Goal: Register for event/course

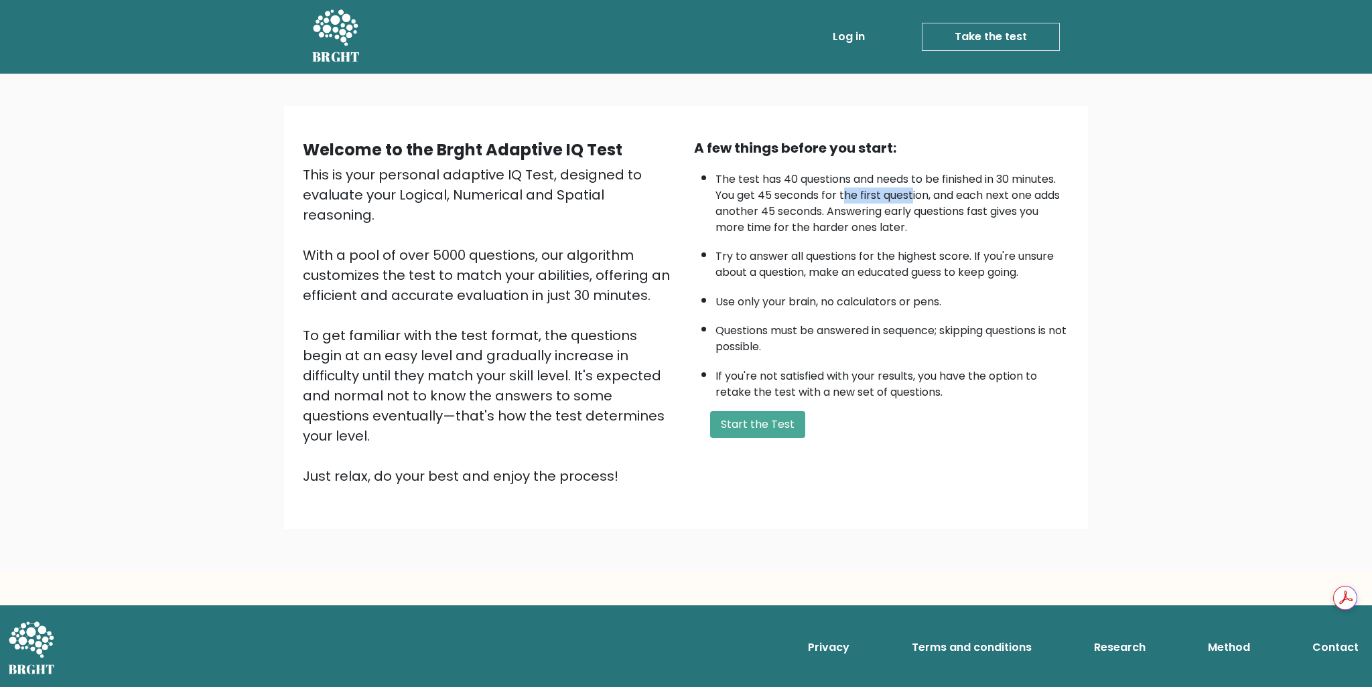
drag, startPoint x: 847, startPoint y: 190, endPoint x: 916, endPoint y: 195, distance: 69.8
click at [916, 195] on li "The test has 40 questions and needs to be finished in 30 minutes. You get 45 se…" at bounding box center [892, 200] width 354 height 71
click at [957, 200] on li "The test has 40 questions and needs to be finished in 30 minutes. You get 45 se…" at bounding box center [892, 200] width 354 height 71
drag, startPoint x: 963, startPoint y: 197, endPoint x: 964, endPoint y: 212, distance: 14.8
click at [964, 212] on li "The test has 40 questions and needs to be finished in 30 minutes. You get 45 se…" at bounding box center [892, 200] width 354 height 71
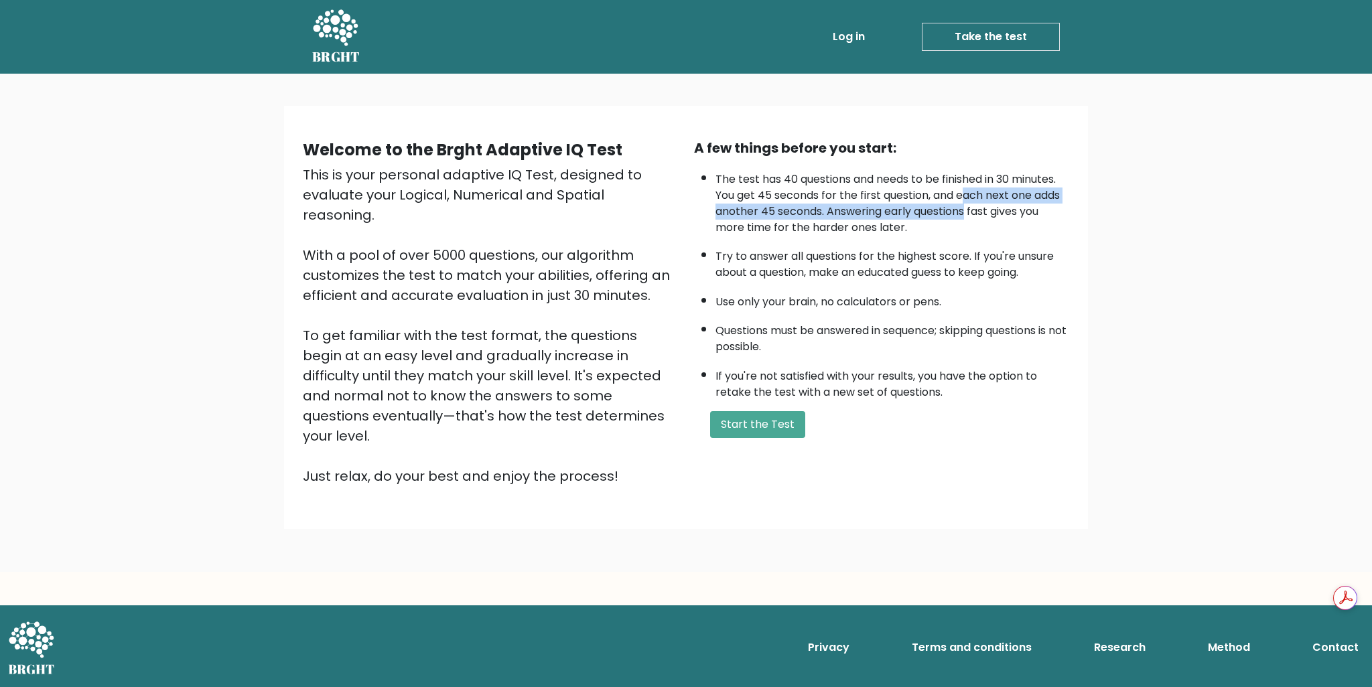
click at [875, 214] on li "The test has 40 questions and needs to be finished in 30 minutes. You get 45 se…" at bounding box center [892, 200] width 354 height 71
drag, startPoint x: 822, startPoint y: 208, endPoint x: 928, endPoint y: 231, distance: 108.4
click at [928, 231] on li "The test has 40 questions and needs to be finished in 30 minutes. You get 45 se…" at bounding box center [892, 200] width 354 height 71
click at [865, 236] on ul "The test has 40 questions and needs to be finished in 30 minutes. You get 45 se…" at bounding box center [881, 283] width 375 height 236
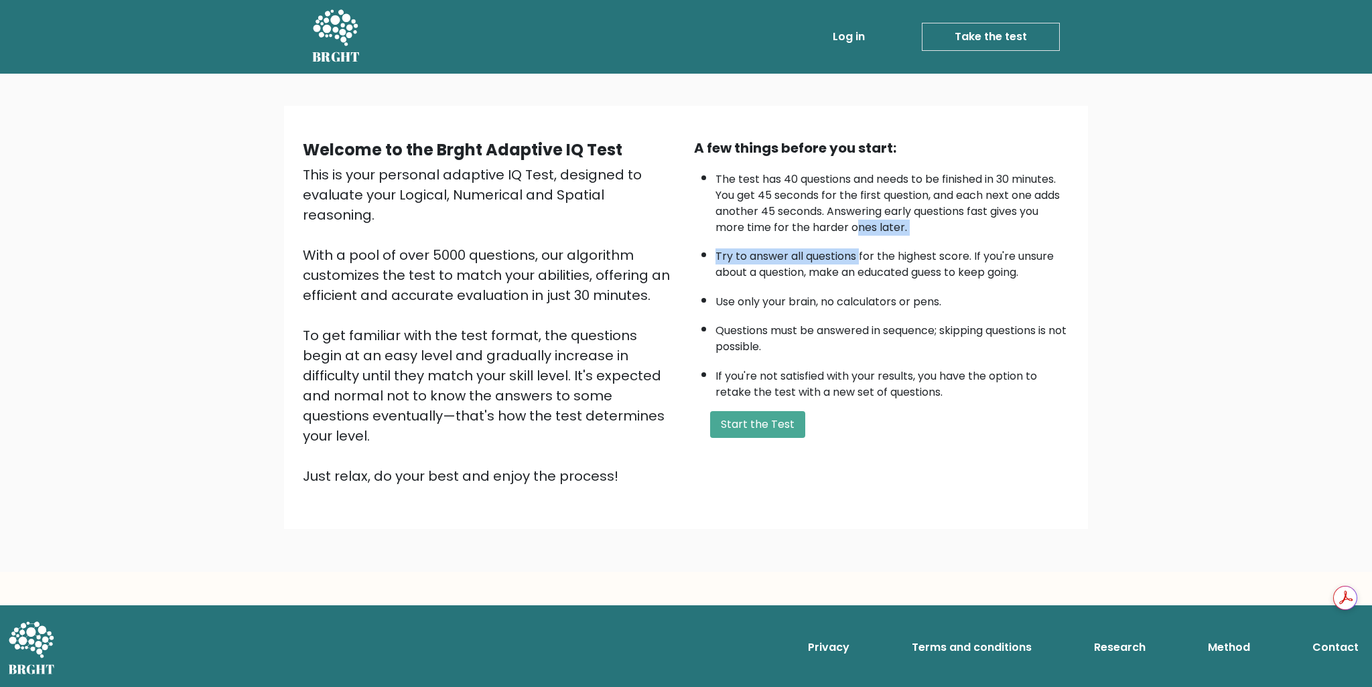
drag, startPoint x: 857, startPoint y: 229, endPoint x: 861, endPoint y: 256, distance: 27.1
click at [861, 256] on ul "The test has 40 questions and needs to be finished in 30 minutes. You get 45 se…" at bounding box center [881, 283] width 375 height 236
click at [857, 263] on li "Try to answer all questions for the highest score. If you're unsure about a que…" at bounding box center [892, 261] width 354 height 39
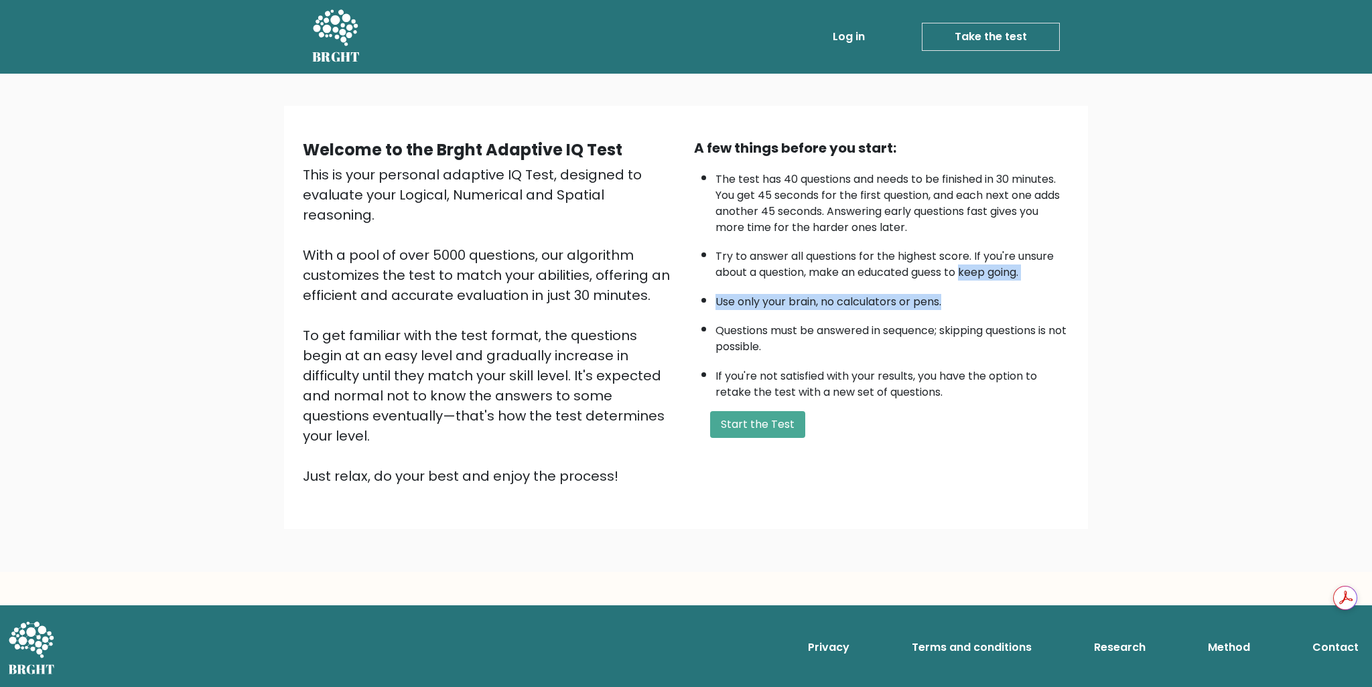
drag, startPoint x: 965, startPoint y: 273, endPoint x: 965, endPoint y: 287, distance: 14.7
click at [965, 287] on ul "The test has 40 questions and needs to be finished in 30 minutes. You get 45 se…" at bounding box center [881, 283] width 375 height 236
click at [930, 282] on ul "The test has 40 questions and needs to be finished in 30 minutes. You get 45 se…" at bounding box center [881, 283] width 375 height 236
click at [760, 416] on button "Start the Test" at bounding box center [757, 424] width 95 height 27
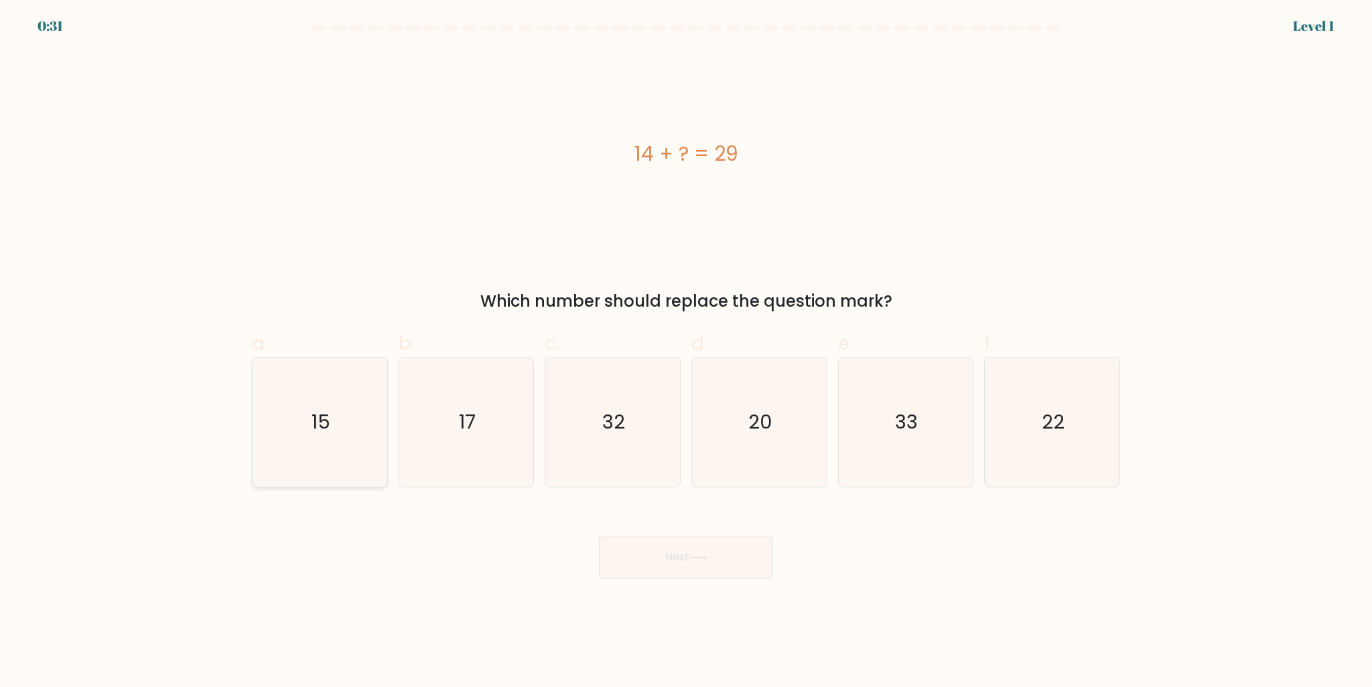
click at [319, 381] on icon "15" at bounding box center [319, 422] width 129 height 129
click at [686, 352] on input "a. 15" at bounding box center [686, 348] width 1 height 9
radio input "true"
click at [702, 569] on button "Next" at bounding box center [686, 557] width 174 height 43
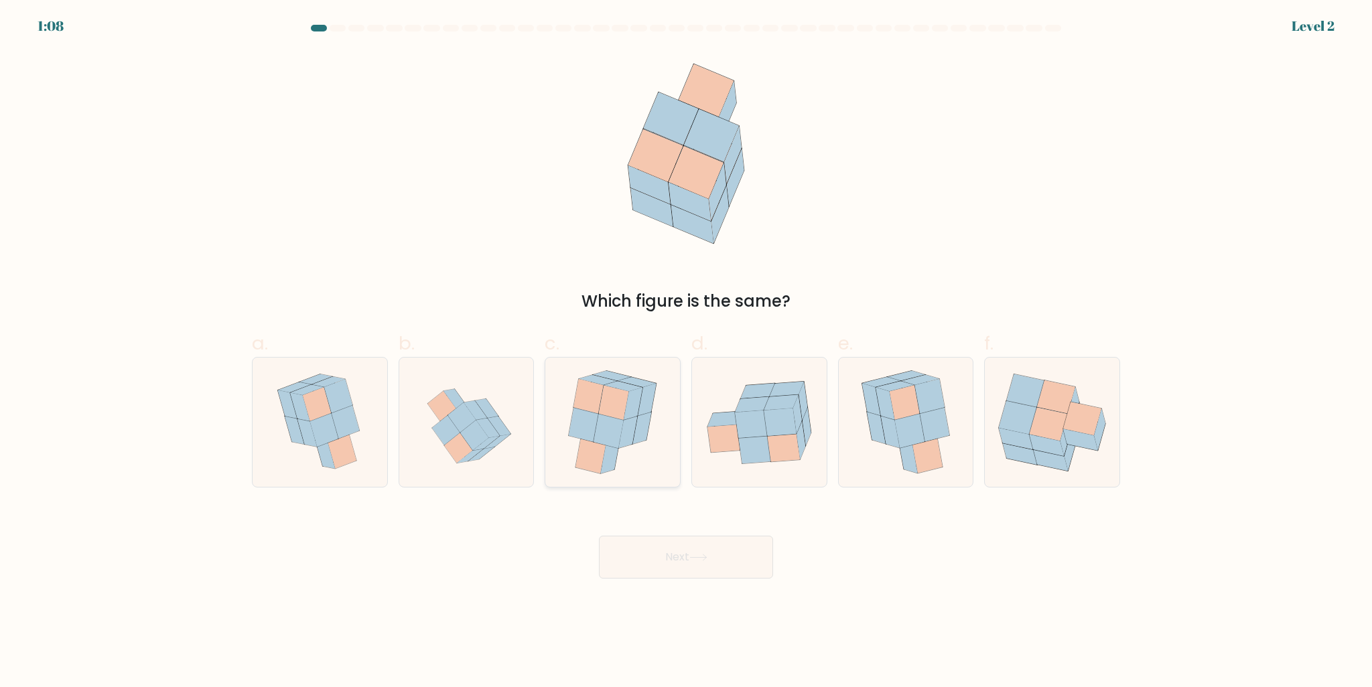
click at [623, 419] on icon at bounding box center [614, 403] width 30 height 35
click at [686, 352] on input "c." at bounding box center [686, 348] width 1 height 9
radio input "true"
click at [695, 551] on button "Next" at bounding box center [686, 557] width 174 height 43
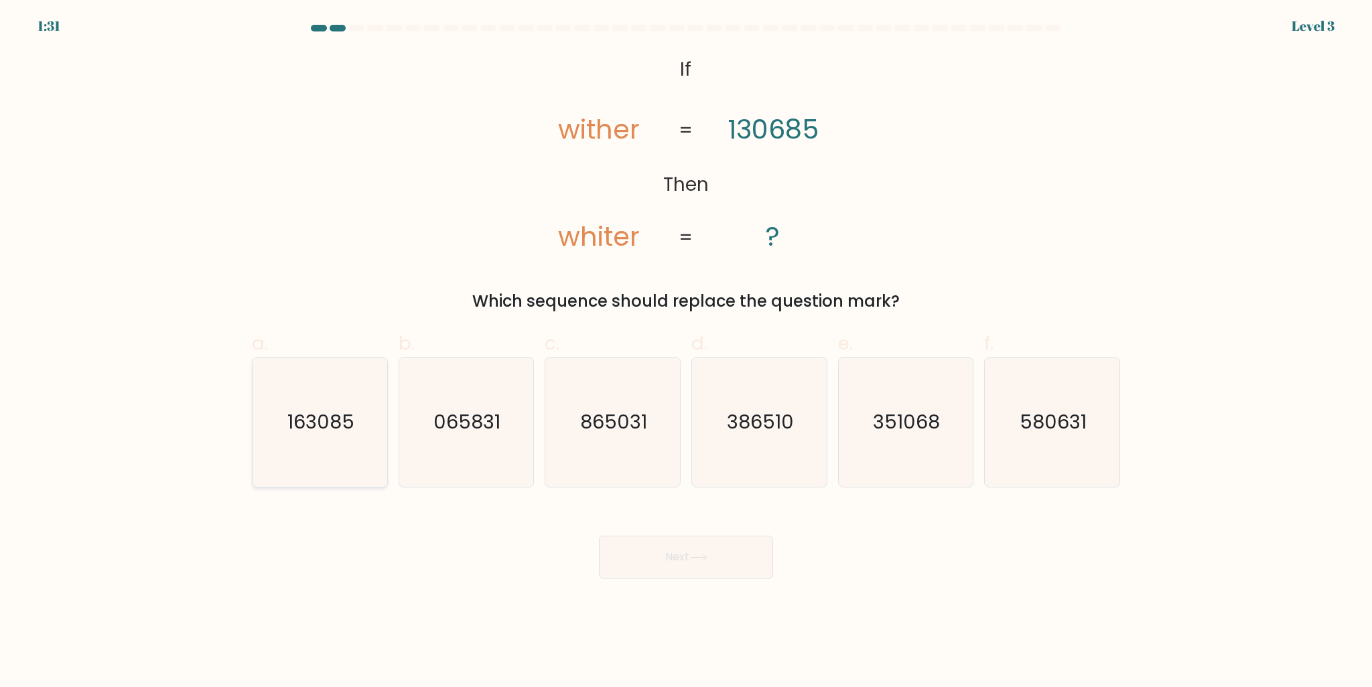
click at [345, 442] on icon "163085" at bounding box center [319, 422] width 129 height 129
click at [686, 352] on input "a. 163085" at bounding box center [686, 348] width 1 height 9
radio input "true"
click at [705, 551] on button "Next" at bounding box center [686, 557] width 174 height 43
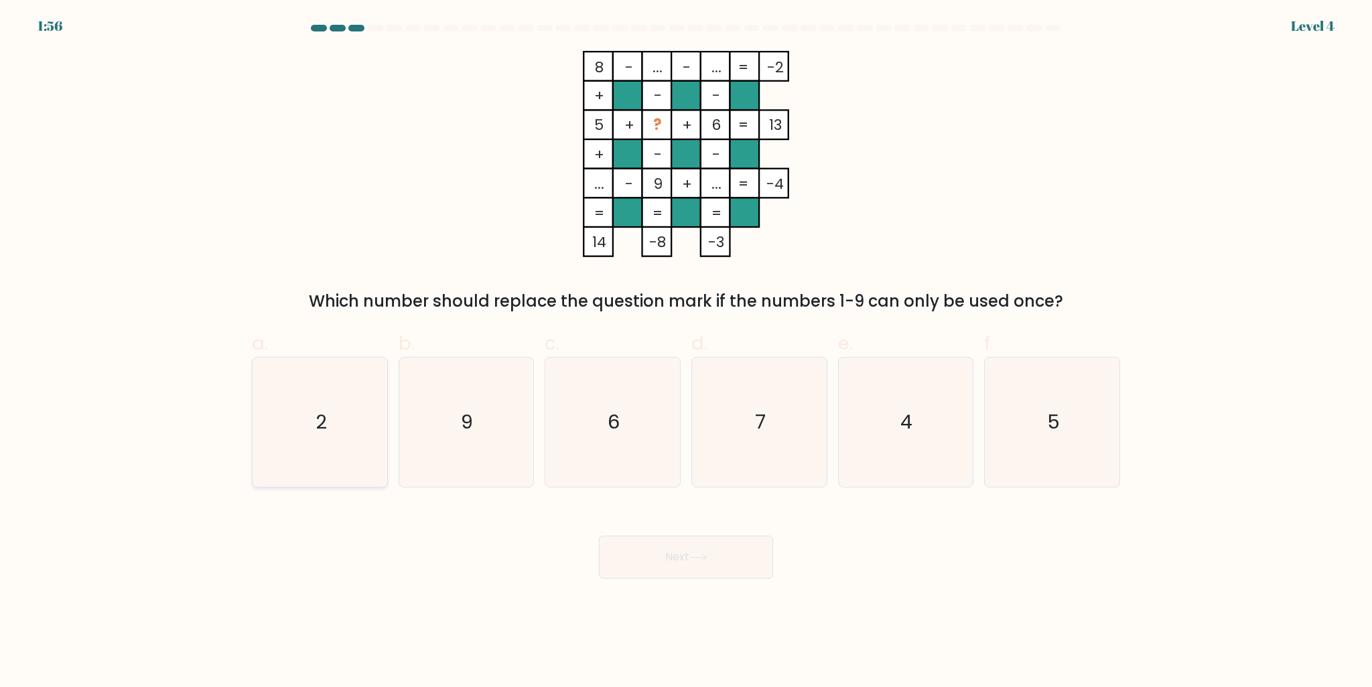
click at [293, 451] on icon "2" at bounding box center [319, 422] width 129 height 129
click at [686, 352] on input "a. 2" at bounding box center [686, 348] width 1 height 9
radio input "true"
click at [654, 558] on button "Next" at bounding box center [686, 557] width 174 height 43
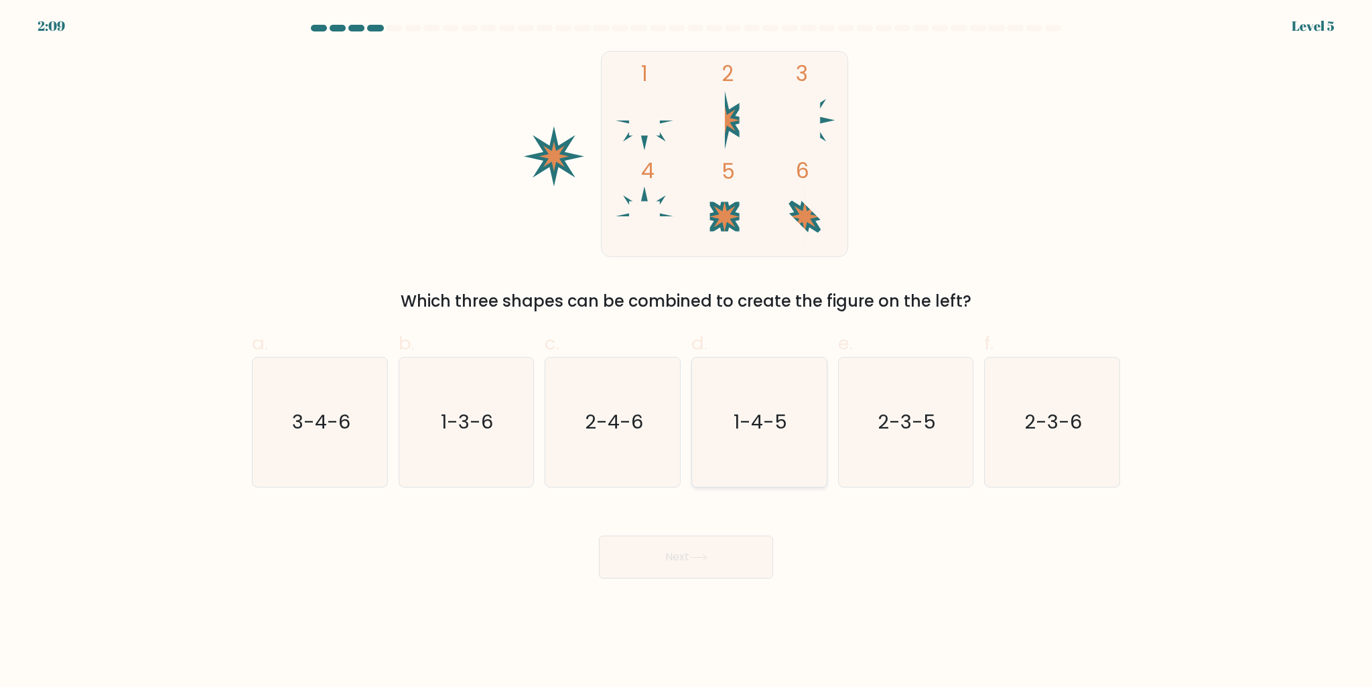
click at [748, 433] on text "1-4-5" at bounding box center [760, 422] width 54 height 27
click at [686, 352] on input "d. 1-4-5" at bounding box center [686, 348] width 1 height 9
radio input "true"
click at [689, 559] on button "Next" at bounding box center [686, 557] width 174 height 43
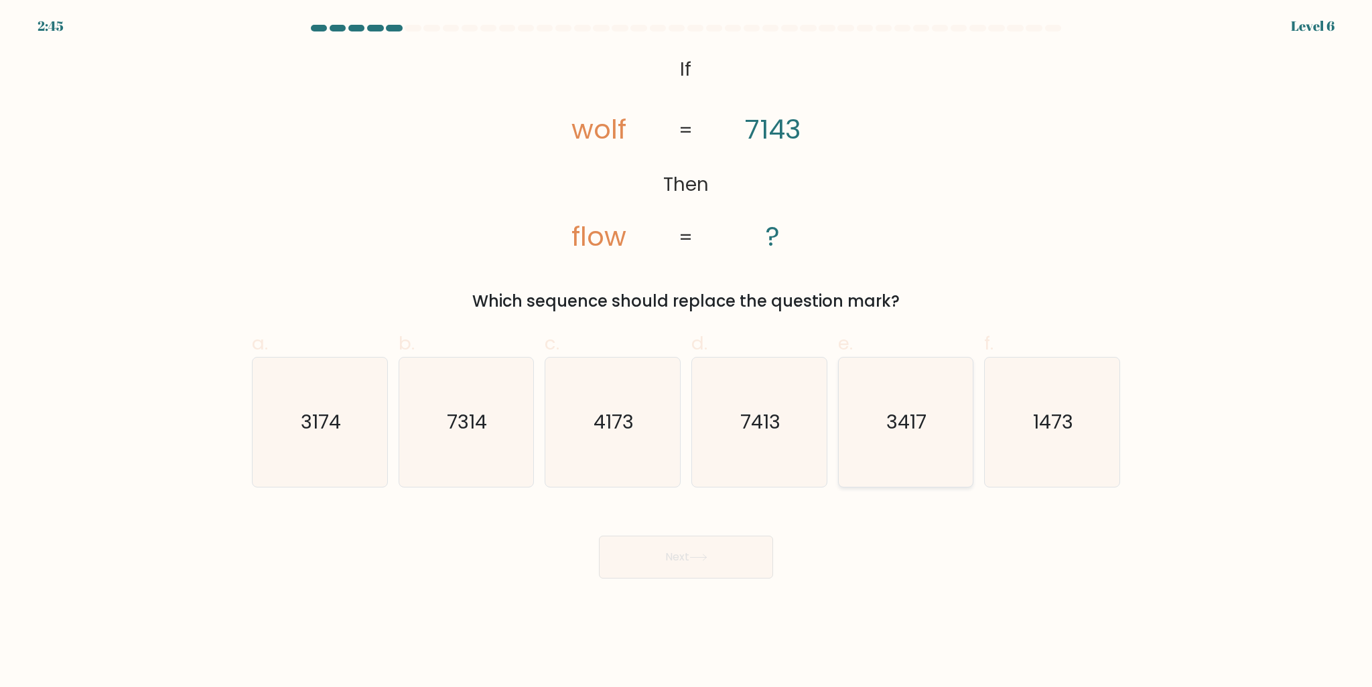
click at [905, 435] on text "3417" at bounding box center [907, 422] width 40 height 27
click at [686, 352] on input "e. 3417" at bounding box center [686, 348] width 1 height 9
radio input "true"
click at [721, 565] on button "Next" at bounding box center [686, 557] width 174 height 43
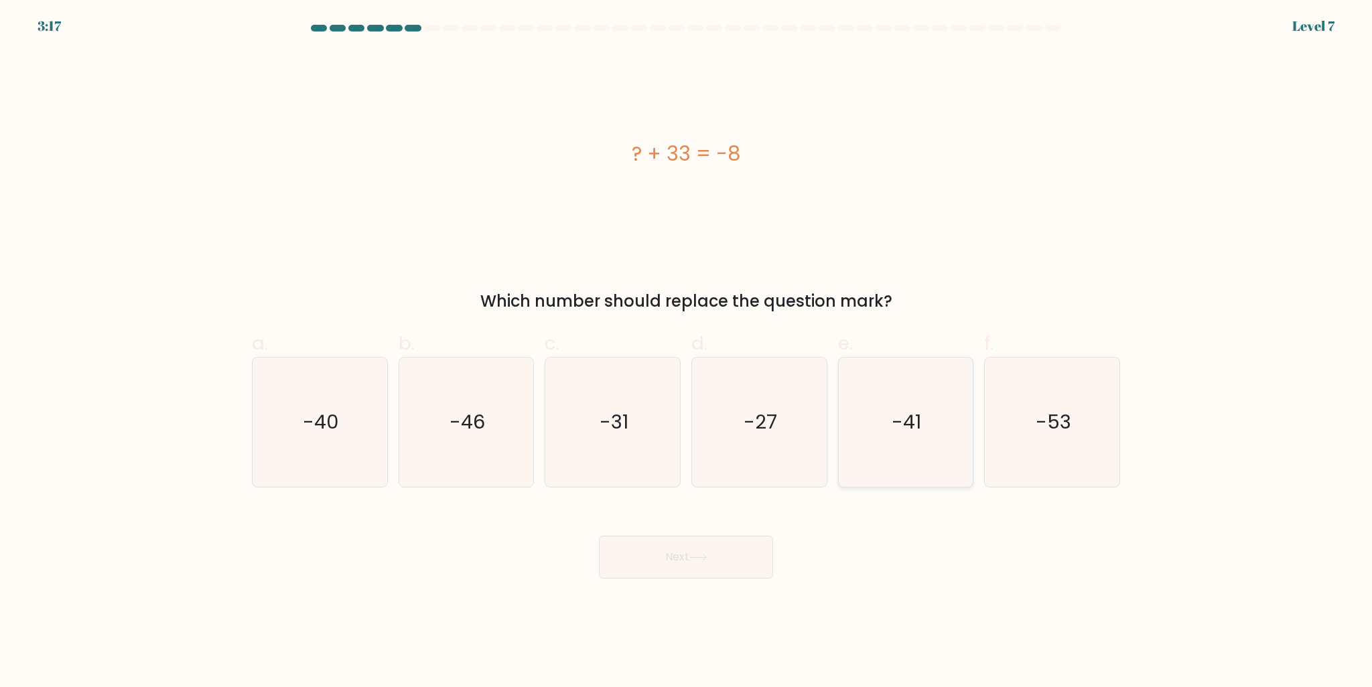
click at [898, 409] on text "-41" at bounding box center [906, 422] width 29 height 27
click at [686, 352] on input "e. -41" at bounding box center [686, 348] width 1 height 9
radio input "true"
click at [728, 561] on button "Next" at bounding box center [686, 557] width 174 height 43
click at [723, 563] on button "Next" at bounding box center [686, 557] width 174 height 43
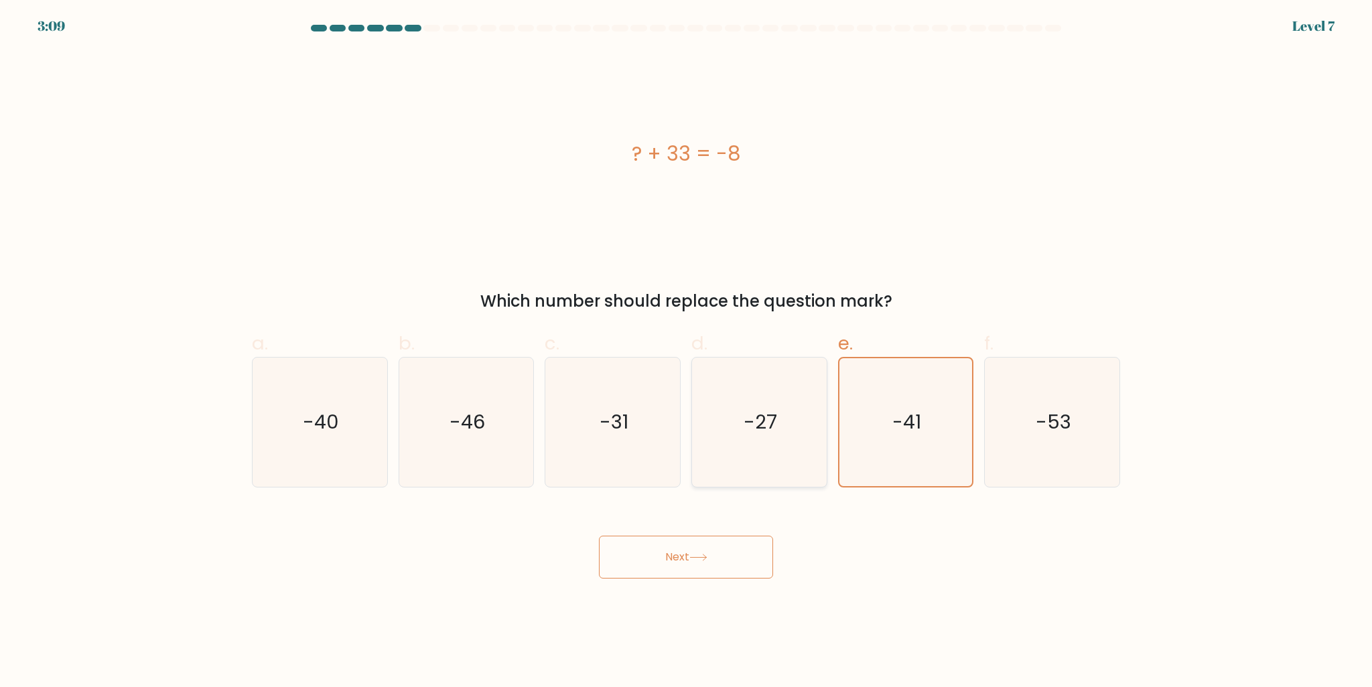
click at [814, 436] on icon "-27" at bounding box center [759, 422] width 129 height 129
click at [686, 352] on input "d. -27" at bounding box center [686, 348] width 1 height 9
radio input "true"
click at [859, 429] on icon "-41" at bounding box center [905, 422] width 129 height 129
click at [686, 352] on input "e. -41" at bounding box center [686, 348] width 1 height 9
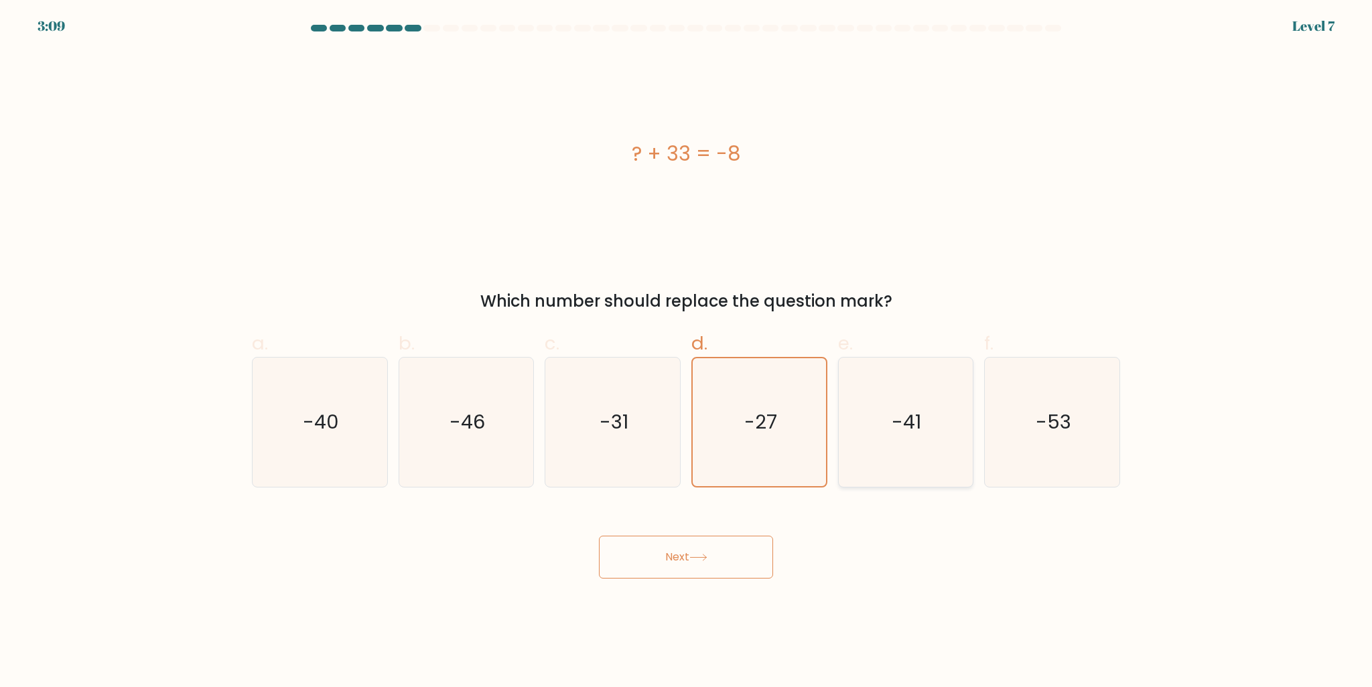
radio input "true"
click at [729, 544] on button "Next" at bounding box center [686, 557] width 174 height 43
click at [645, 555] on button "Next" at bounding box center [686, 557] width 174 height 43
click at [673, 568] on button "Next" at bounding box center [686, 557] width 174 height 43
click at [701, 567] on button "Next" at bounding box center [686, 557] width 174 height 43
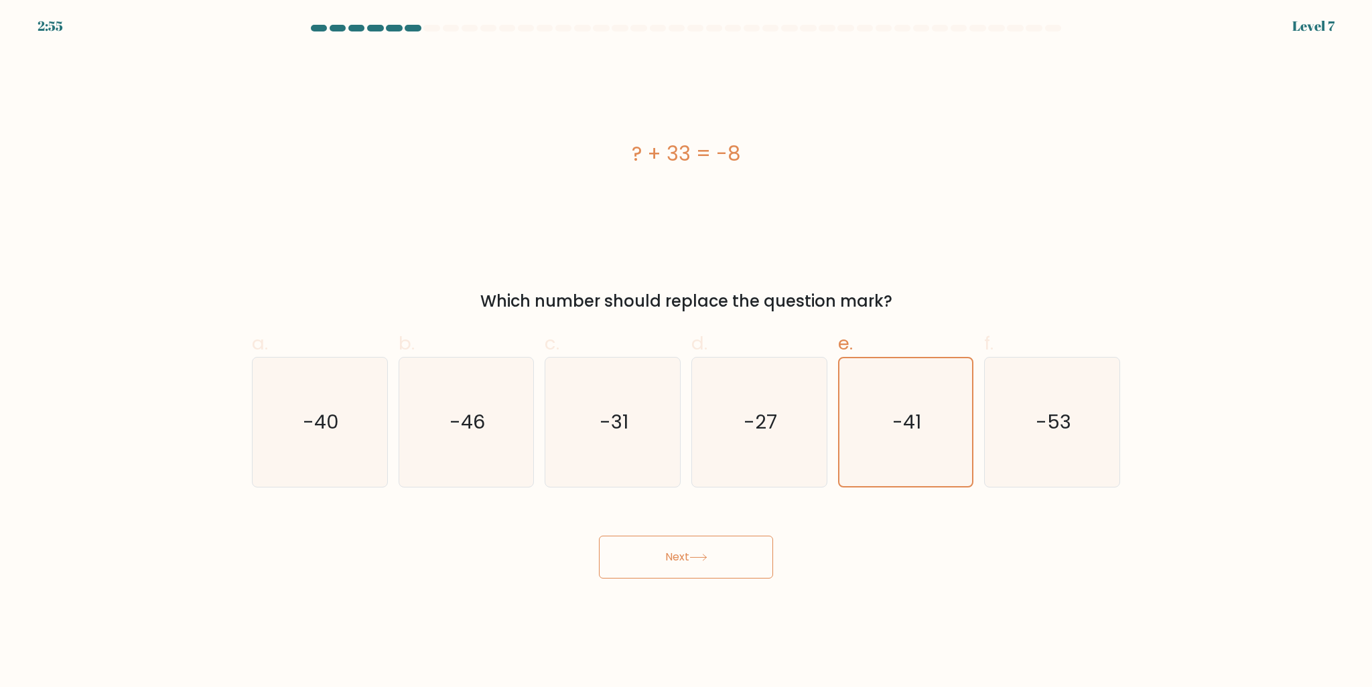
click at [638, 567] on button "Next" at bounding box center [686, 557] width 174 height 43
click at [571, 431] on icon "-31" at bounding box center [612, 422] width 129 height 129
click at [686, 352] on input "c. -31" at bounding box center [686, 348] width 1 height 9
radio input "true"
click at [723, 558] on button "Next" at bounding box center [686, 557] width 174 height 43
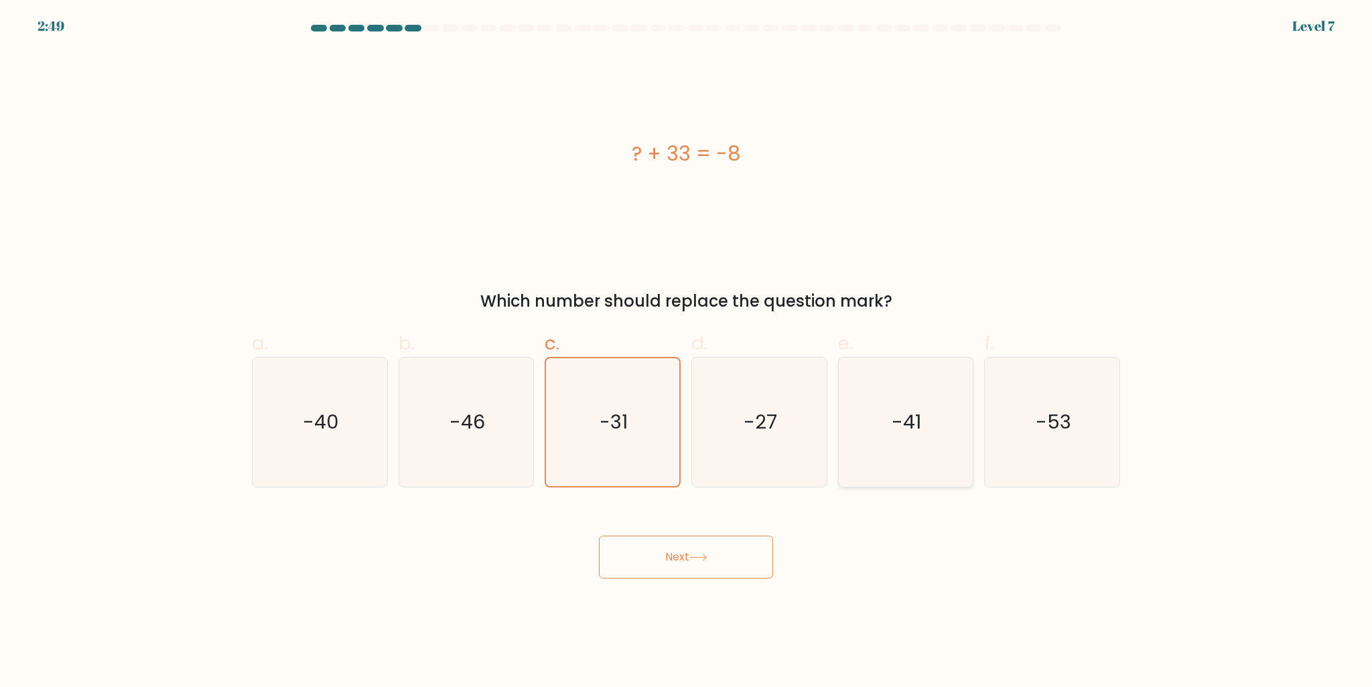
click at [926, 432] on icon "-41" at bounding box center [905, 422] width 129 height 129
click at [686, 352] on input "e. -41" at bounding box center [686, 348] width 1 height 9
radio input "true"
click at [663, 562] on button "Next" at bounding box center [686, 557] width 174 height 43
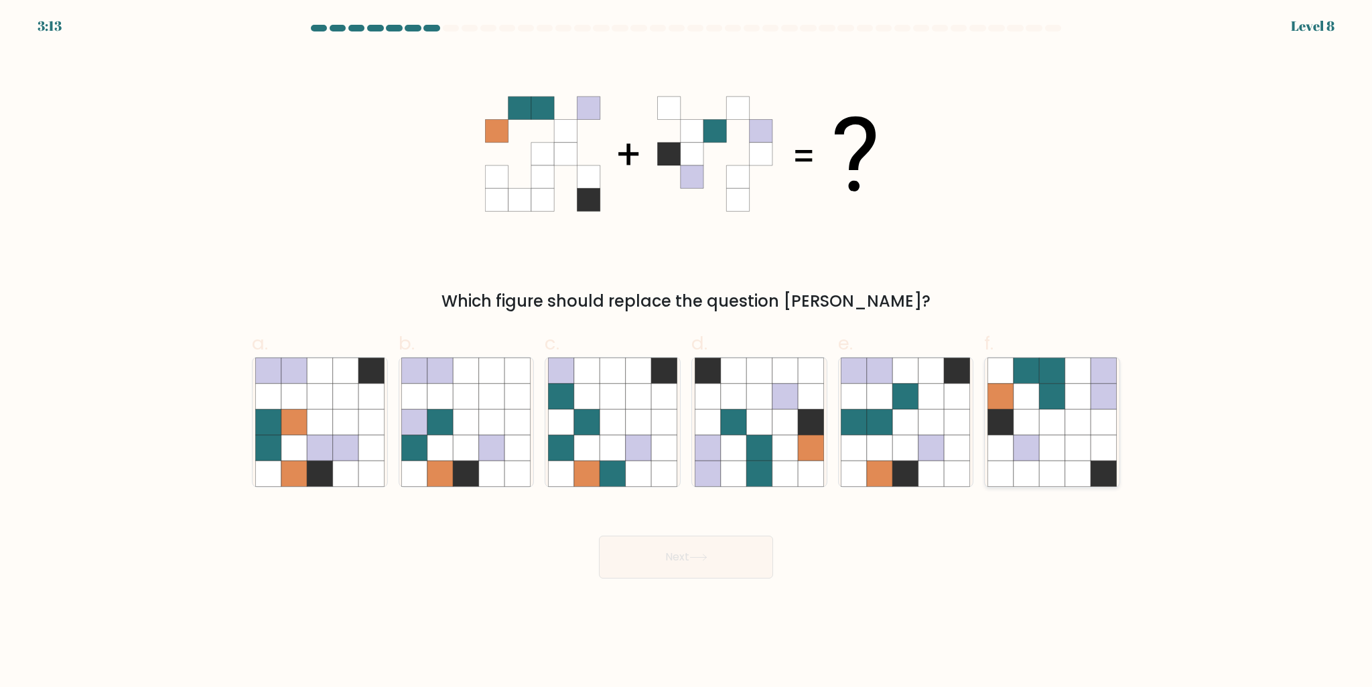
click at [1024, 445] on icon at bounding box center [1025, 447] width 25 height 25
click at [686, 352] on input "f." at bounding box center [686, 348] width 1 height 9
radio input "true"
click at [697, 582] on body "3:13 Level 8" at bounding box center [686, 343] width 1372 height 687
click at [705, 536] on button "Next" at bounding box center [686, 557] width 174 height 43
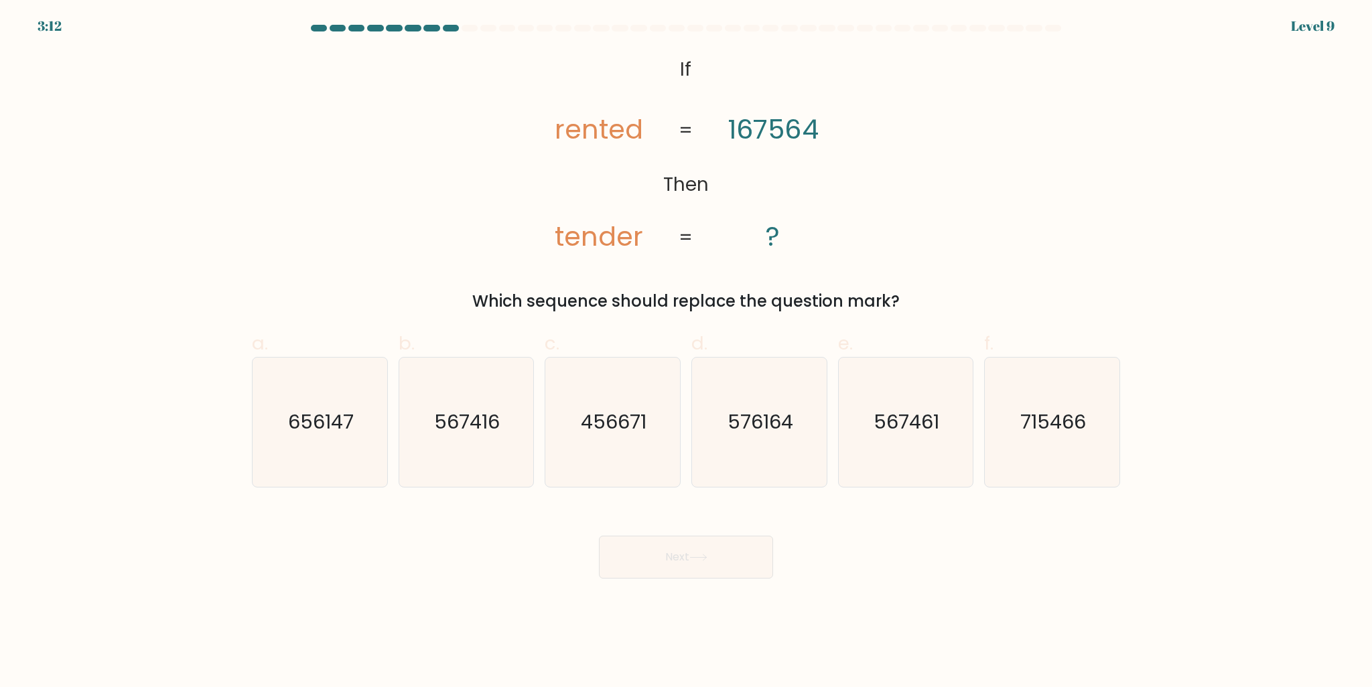
click at [680, 574] on button "Next" at bounding box center [686, 557] width 174 height 43
click at [569, 167] on icon "@import url('https://fonts.googleapis.com/css?family=Abril+Fatface:400,100,100i…" at bounding box center [685, 154] width 335 height 206
drag, startPoint x: 772, startPoint y: 136, endPoint x: 780, endPoint y: 136, distance: 8.0
click at [780, 136] on tspan "167564" at bounding box center [772, 130] width 90 height 38
click at [926, 425] on text "567461" at bounding box center [907, 422] width 66 height 27
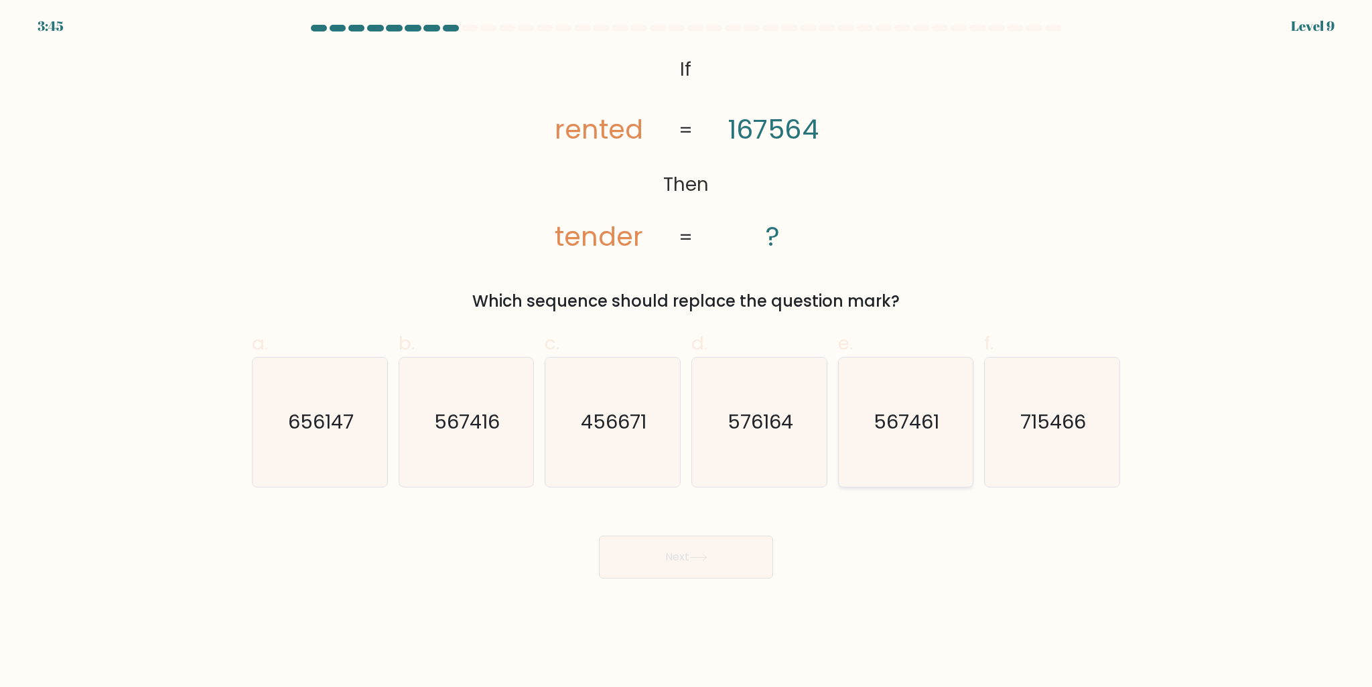
click at [686, 352] on input "e. 567461" at bounding box center [686, 348] width 1 height 9
radio input "true"
click at [726, 566] on button "Next" at bounding box center [686, 557] width 174 height 43
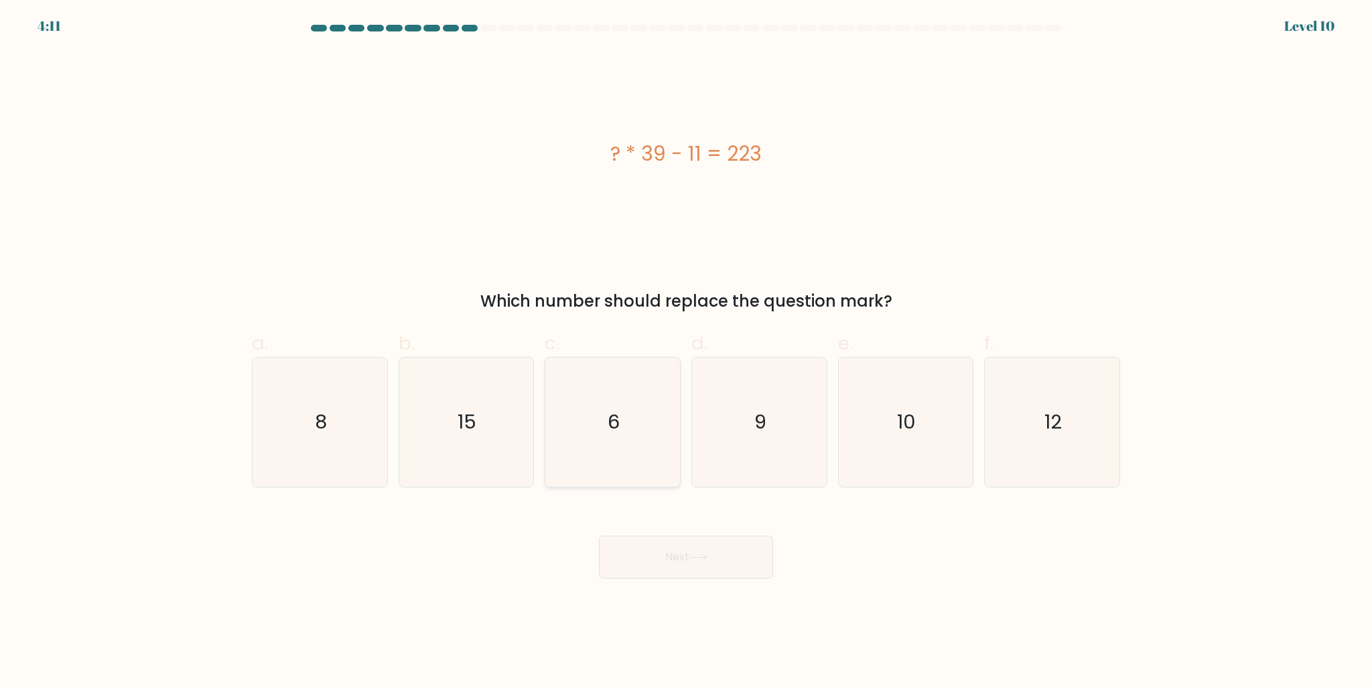
click at [588, 420] on icon "6" at bounding box center [612, 422] width 129 height 129
click at [686, 352] on input "c. 6" at bounding box center [686, 348] width 1 height 9
radio input "true"
click at [648, 547] on button "Next" at bounding box center [686, 557] width 174 height 43
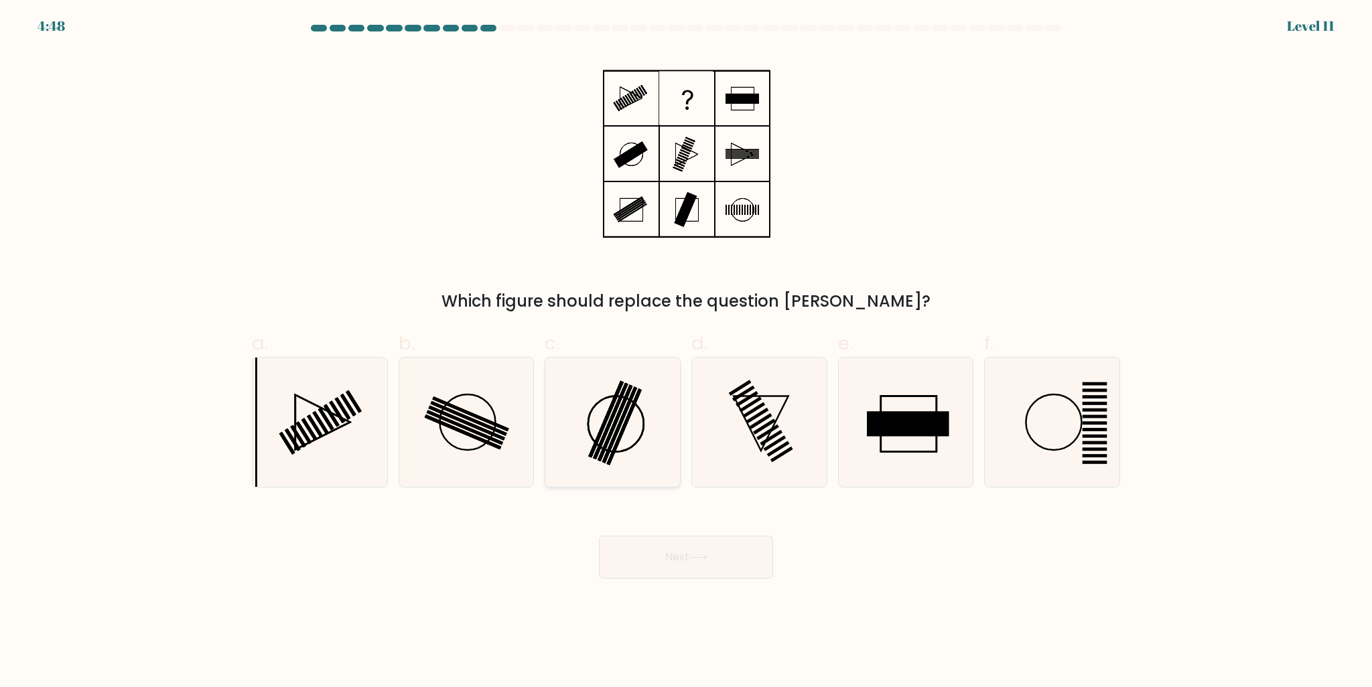
click at [646, 419] on icon at bounding box center [612, 422] width 129 height 129
click at [686, 352] on input "c." at bounding box center [686, 348] width 1 height 9
radio input "true"
click at [733, 557] on button "Next" at bounding box center [686, 557] width 174 height 43
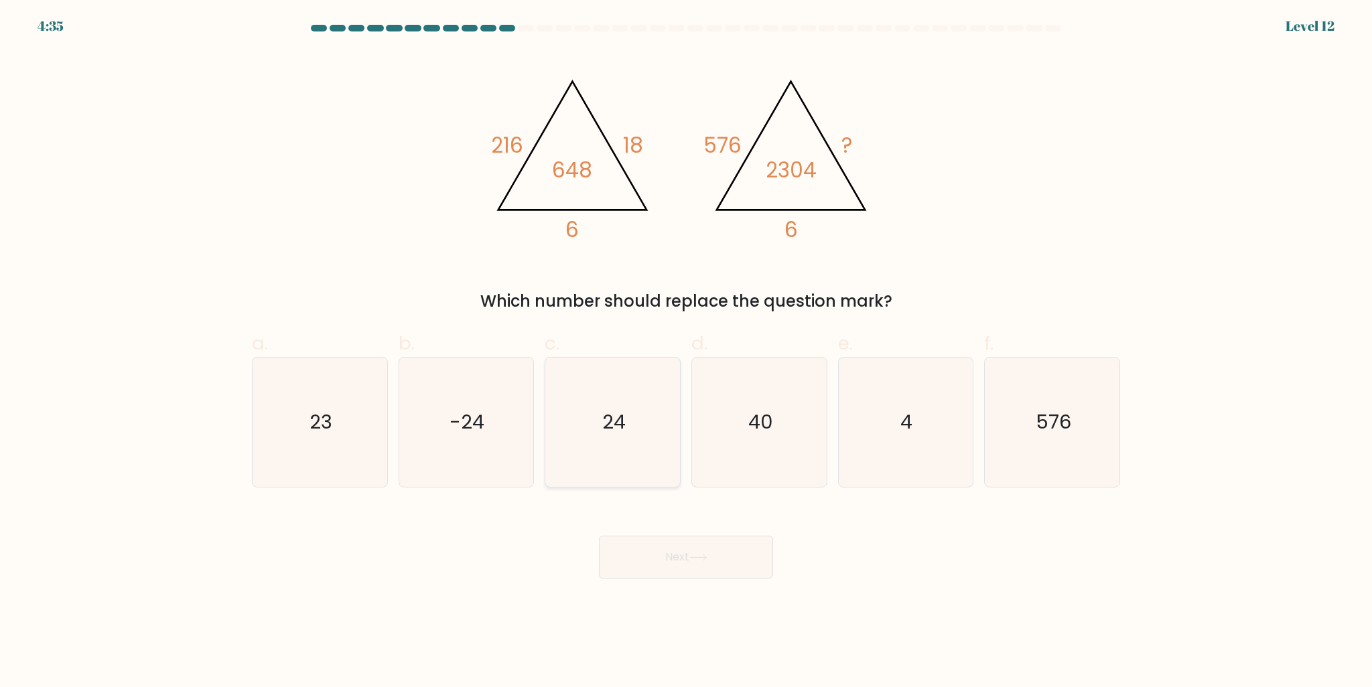
click at [635, 427] on icon "24" at bounding box center [612, 422] width 129 height 129
click at [686, 352] on input "c. 24" at bounding box center [686, 348] width 1 height 9
radio input "true"
click at [725, 567] on button "Next" at bounding box center [686, 557] width 174 height 43
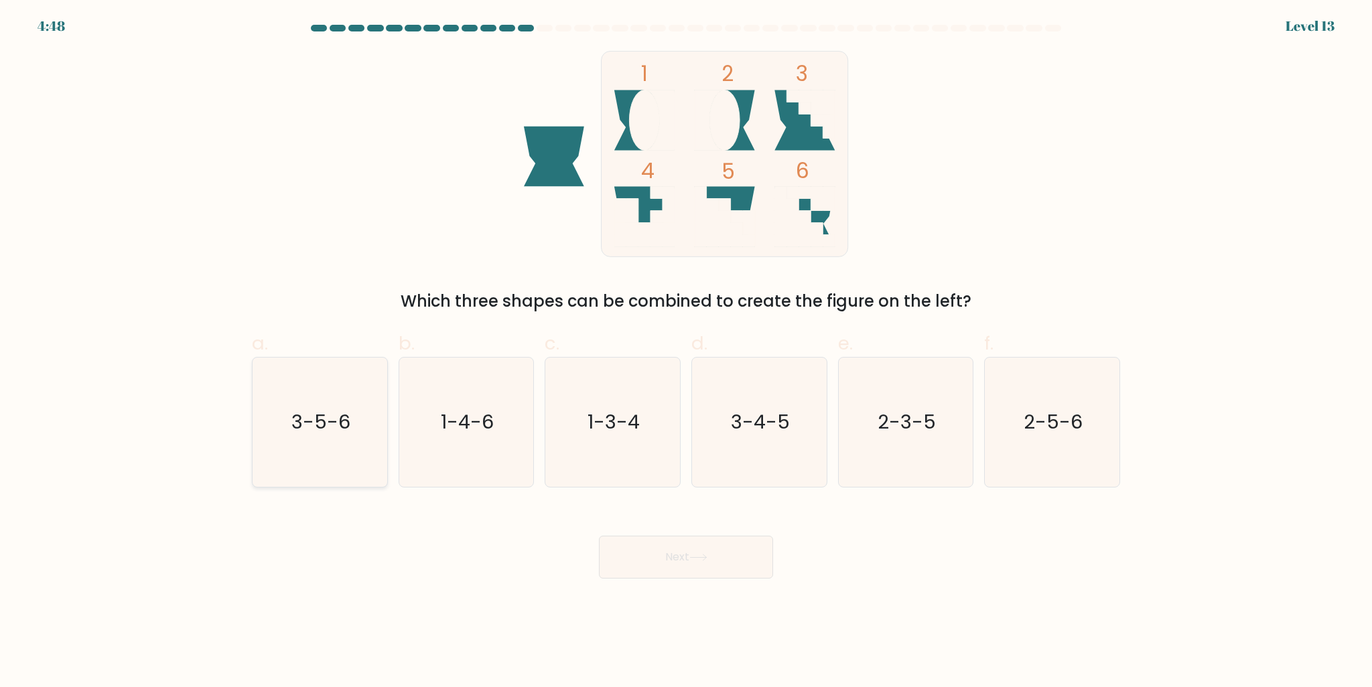
click at [367, 453] on icon "3-5-6" at bounding box center [319, 422] width 129 height 129
click at [686, 352] on input "a. 3-5-6" at bounding box center [686, 348] width 1 height 9
radio input "true"
click at [638, 563] on button "Next" at bounding box center [686, 557] width 174 height 43
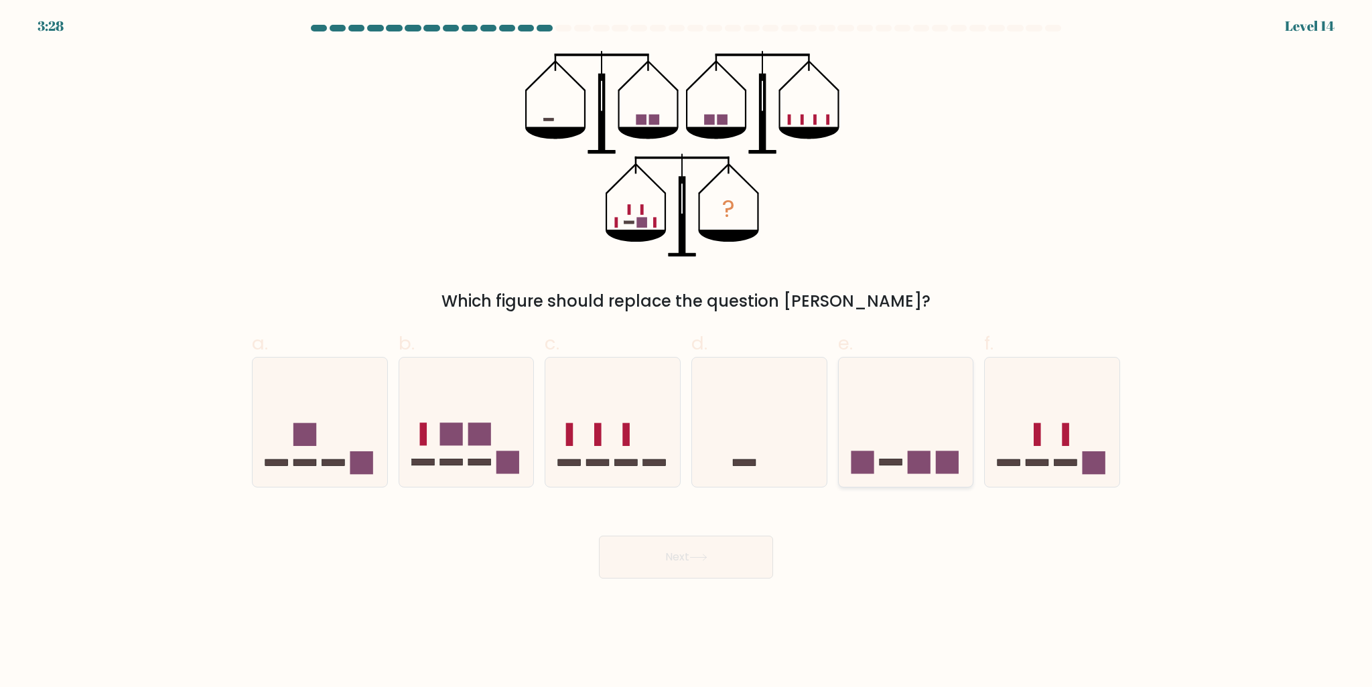
click at [895, 458] on icon at bounding box center [906, 421] width 135 height 111
click at [686, 352] on input "e." at bounding box center [686, 348] width 1 height 9
radio input "true"
click at [727, 556] on button "Next" at bounding box center [686, 557] width 174 height 43
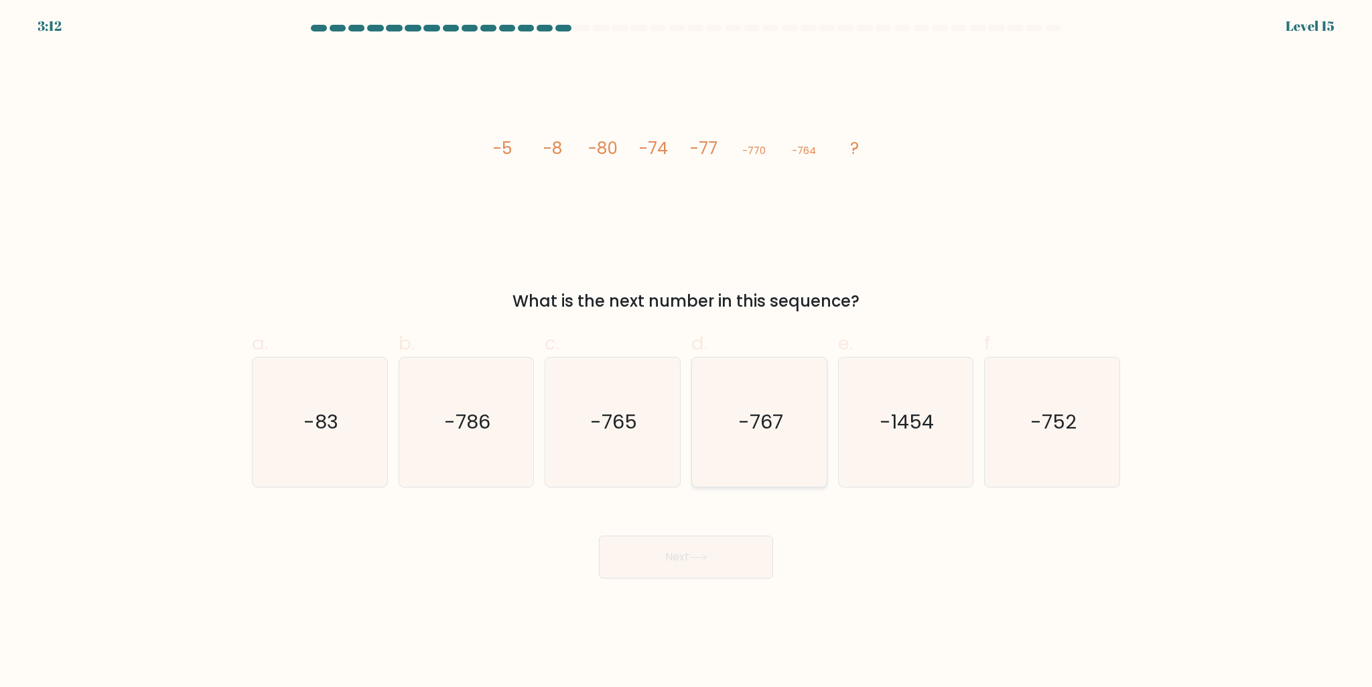
click at [716, 403] on icon "-767" at bounding box center [759, 422] width 129 height 129
click at [686, 352] on input "d. -767" at bounding box center [686, 348] width 1 height 9
radio input "true"
click at [719, 553] on button "Next" at bounding box center [686, 557] width 174 height 43
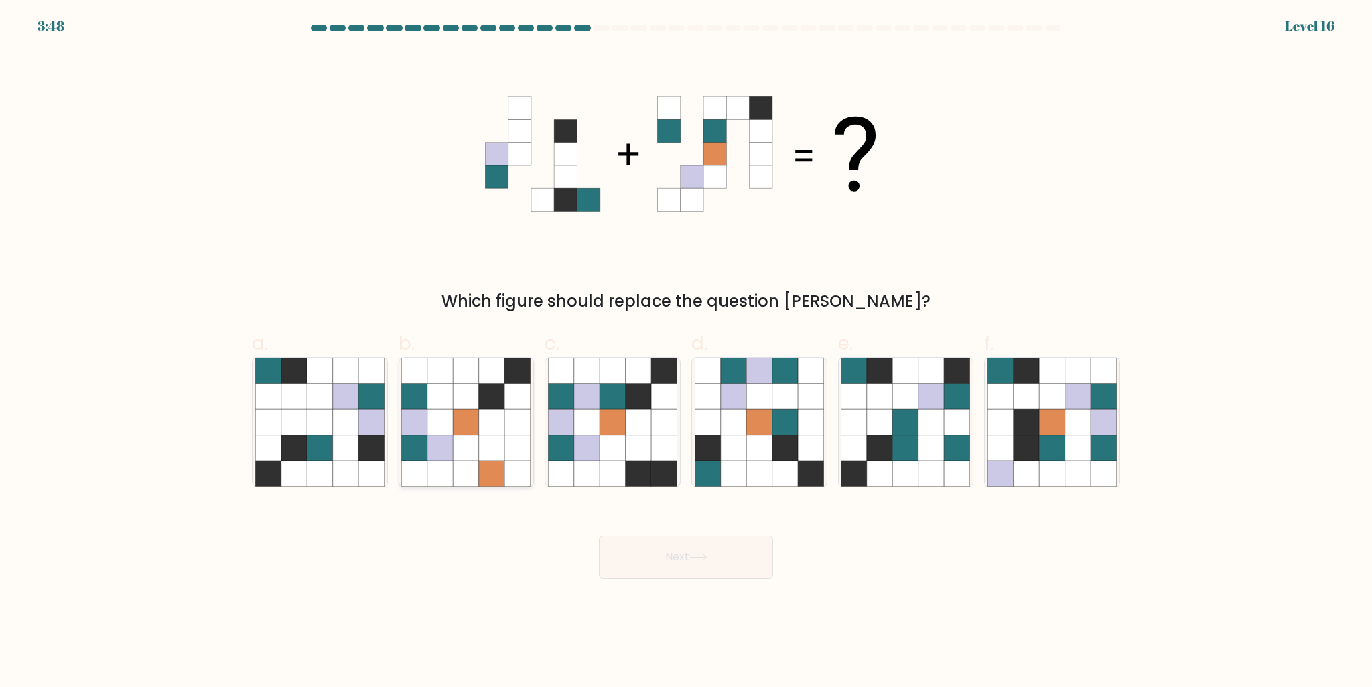
click at [459, 458] on icon at bounding box center [465, 447] width 25 height 25
click at [686, 352] on input "b." at bounding box center [686, 348] width 1 height 9
radio input "true"
click at [603, 426] on icon at bounding box center [611, 421] width 25 height 25
click at [686, 352] on input "c." at bounding box center [686, 348] width 1 height 9
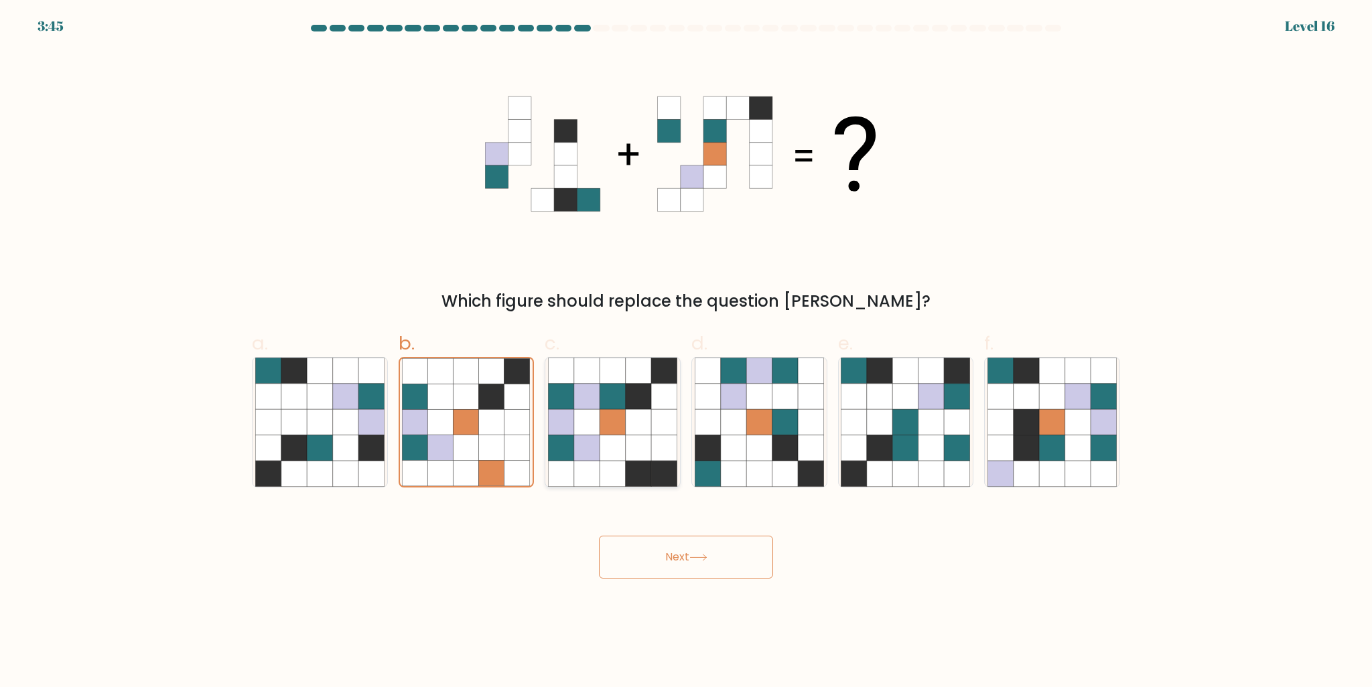
radio input "true"
click at [707, 565] on button "Next" at bounding box center [686, 557] width 174 height 43
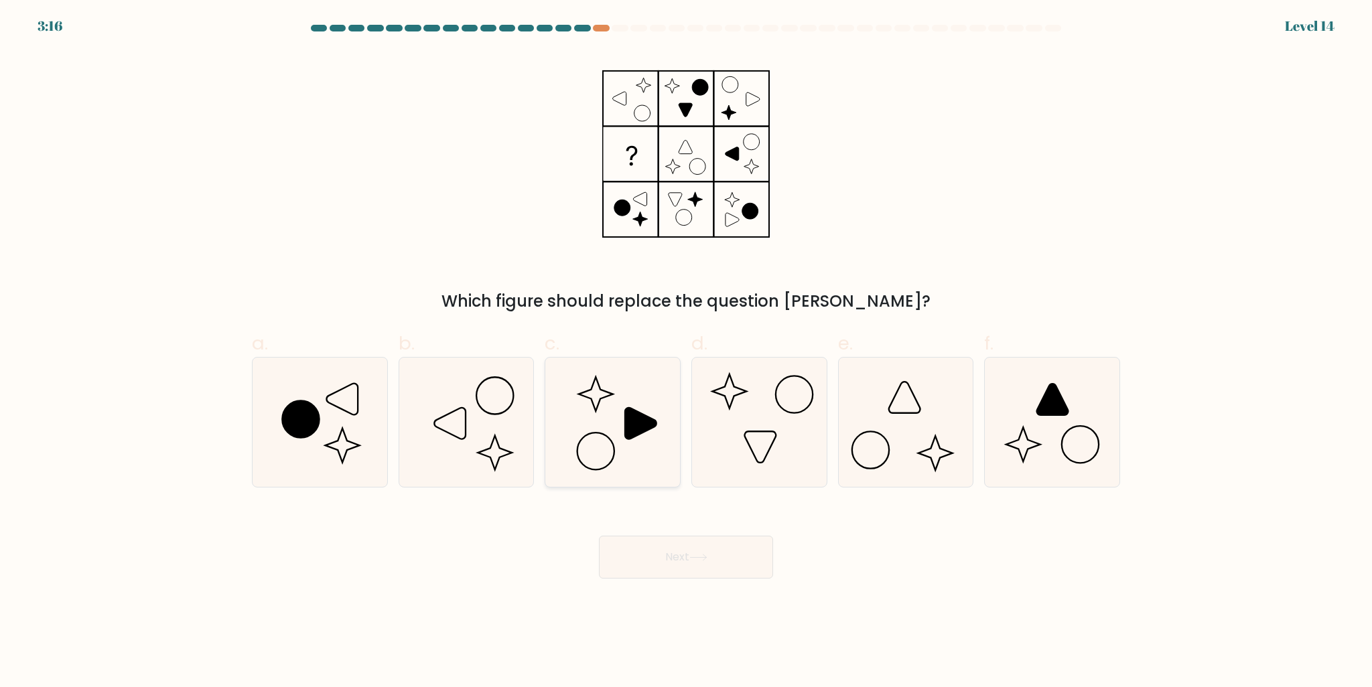
click at [612, 427] on icon at bounding box center [612, 422] width 129 height 129
click at [686, 352] on input "c." at bounding box center [686, 348] width 1 height 9
radio input "true"
click at [707, 557] on icon at bounding box center [698, 557] width 18 height 7
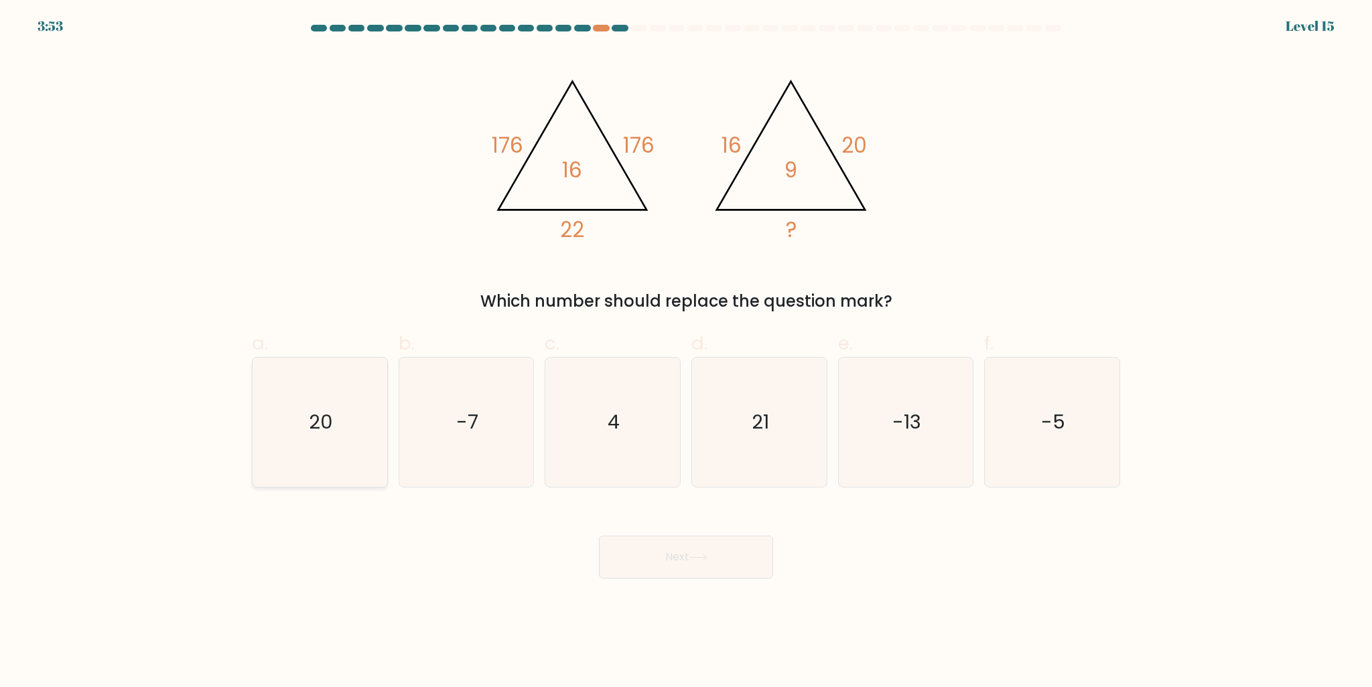
click at [339, 413] on icon "20" at bounding box center [319, 422] width 129 height 129
click at [686, 352] on input "a. 20" at bounding box center [686, 348] width 1 height 9
radio input "true"
click at [754, 556] on button "Next" at bounding box center [686, 557] width 174 height 43
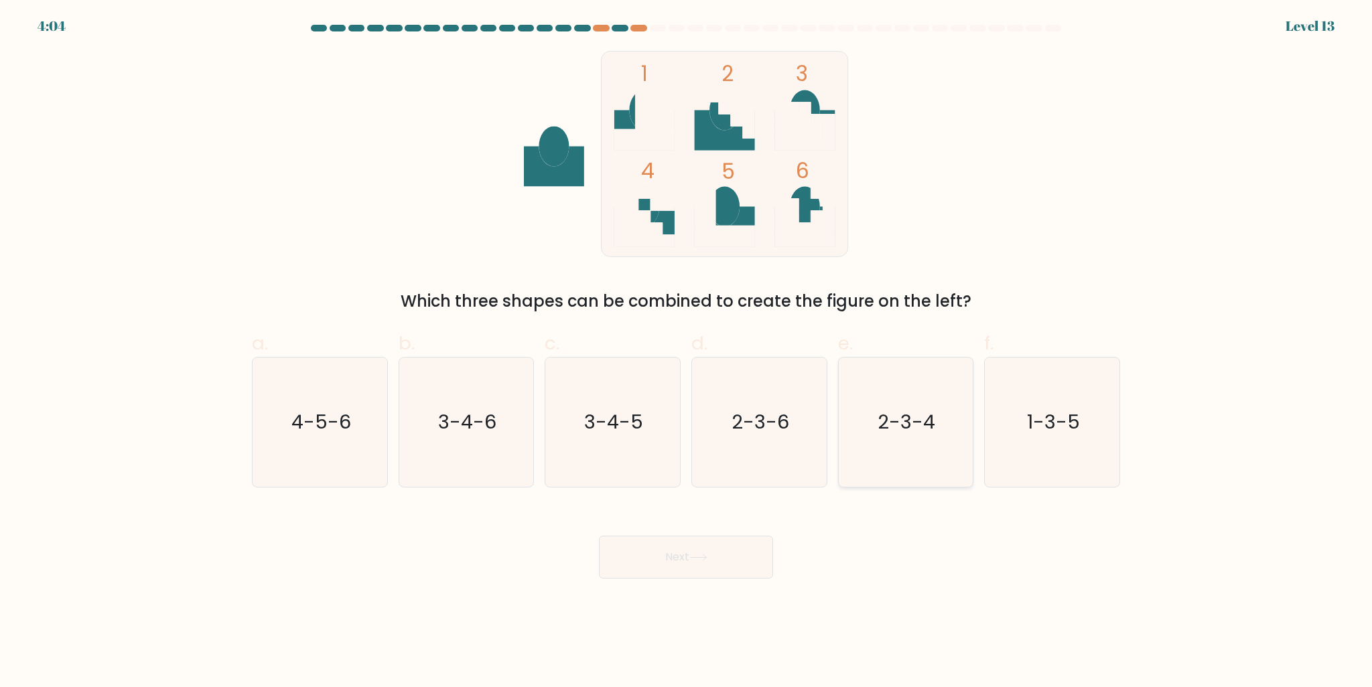
click at [873, 435] on icon "2-3-4" at bounding box center [905, 422] width 129 height 129
click at [686, 352] on input "e. 2-3-4" at bounding box center [686, 348] width 1 height 9
radio input "true"
click at [726, 559] on button "Next" at bounding box center [686, 557] width 174 height 43
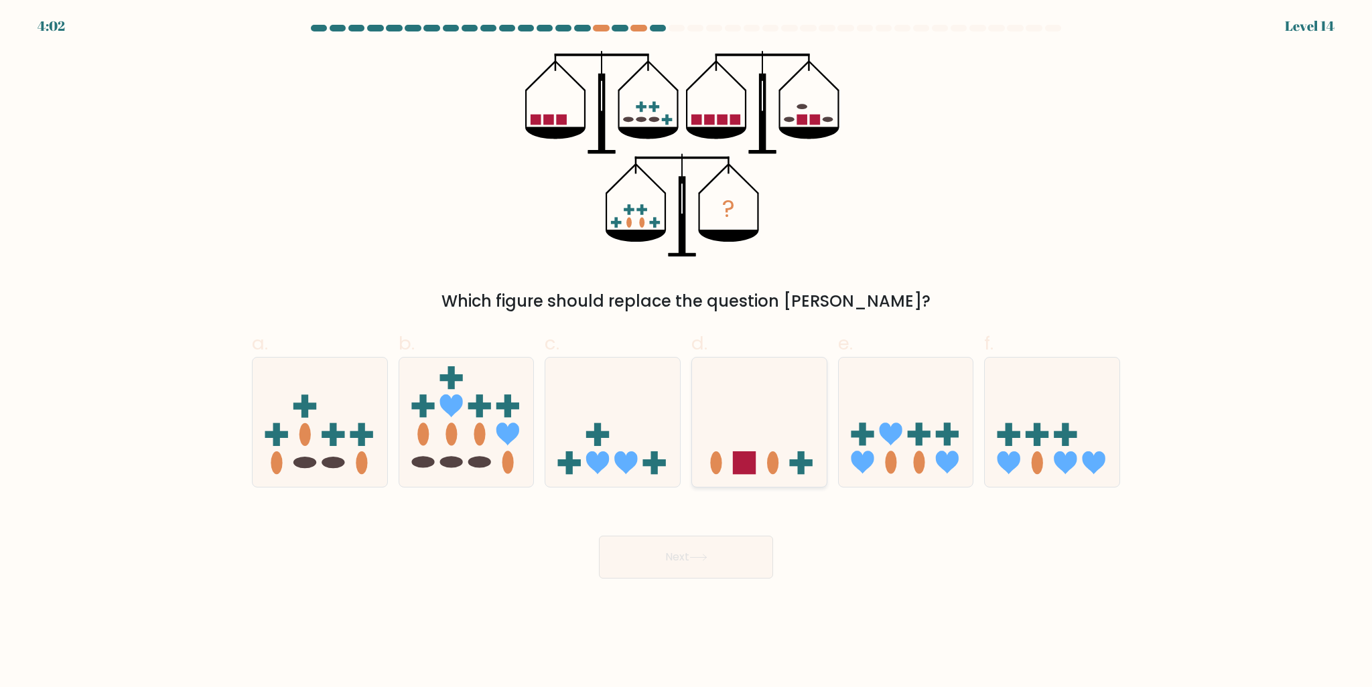
click at [744, 452] on rect at bounding box center [744, 462] width 23 height 23
click at [686, 352] on input "d." at bounding box center [686, 348] width 1 height 9
radio input "true"
click at [737, 553] on button "Next" at bounding box center [686, 557] width 174 height 43
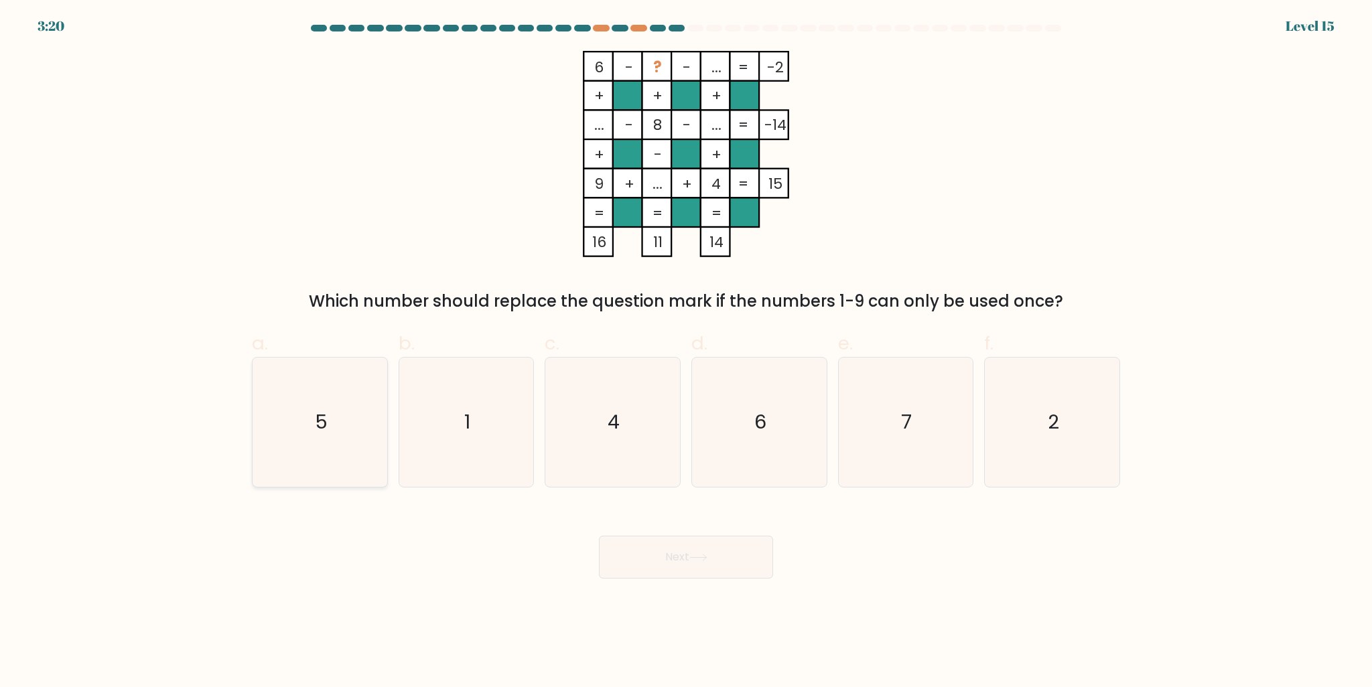
click at [336, 407] on icon "5" at bounding box center [319, 422] width 129 height 129
click at [686, 352] on input "a. 5" at bounding box center [686, 348] width 1 height 9
radio input "true"
click at [670, 578] on button "Next" at bounding box center [686, 557] width 174 height 43
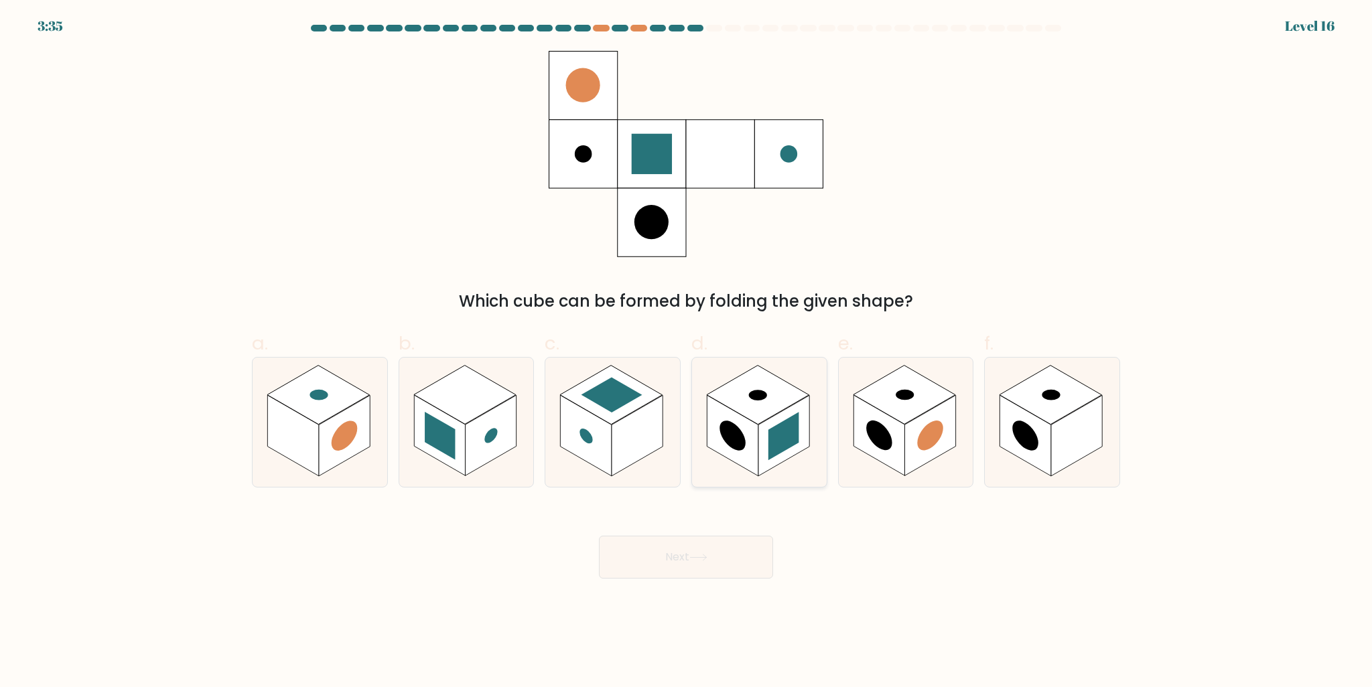
click at [782, 417] on rect at bounding box center [783, 436] width 51 height 81
click at [686, 352] on input "d." at bounding box center [686, 348] width 1 height 9
radio input "true"
click at [709, 553] on button "Next" at bounding box center [686, 557] width 174 height 43
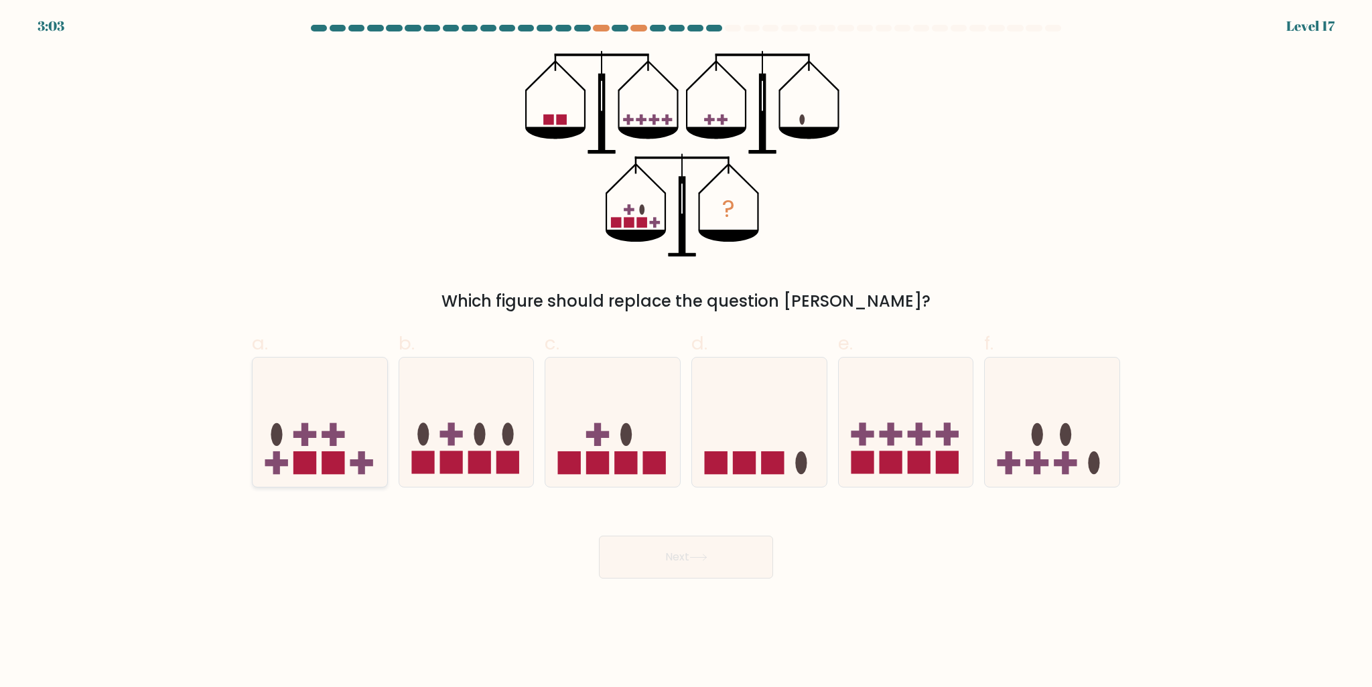
click at [305, 464] on rect at bounding box center [304, 462] width 23 height 23
click at [686, 352] on input "a." at bounding box center [686, 348] width 1 height 9
radio input "true"
click at [699, 573] on button "Next" at bounding box center [686, 557] width 174 height 43
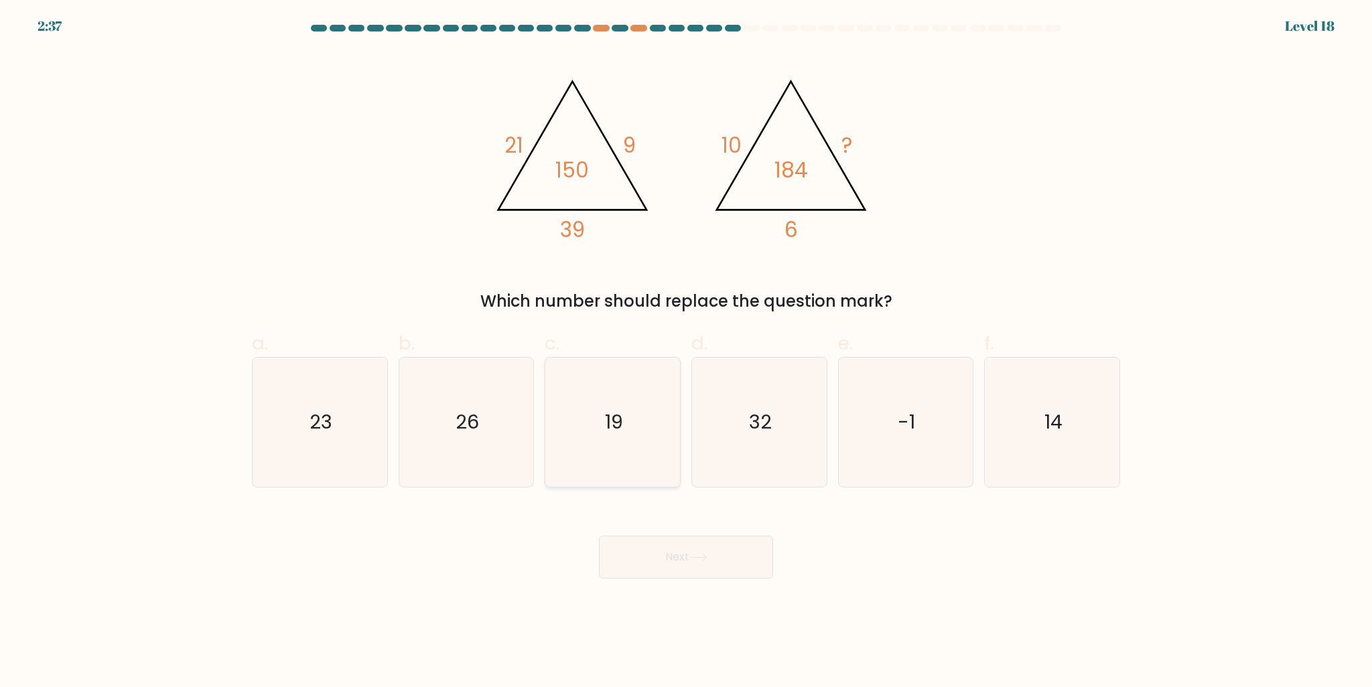
click at [650, 435] on icon "19" at bounding box center [612, 422] width 129 height 129
click at [686, 352] on input "c. 19" at bounding box center [686, 348] width 1 height 9
radio input "true"
click at [749, 561] on button "Next" at bounding box center [686, 557] width 174 height 43
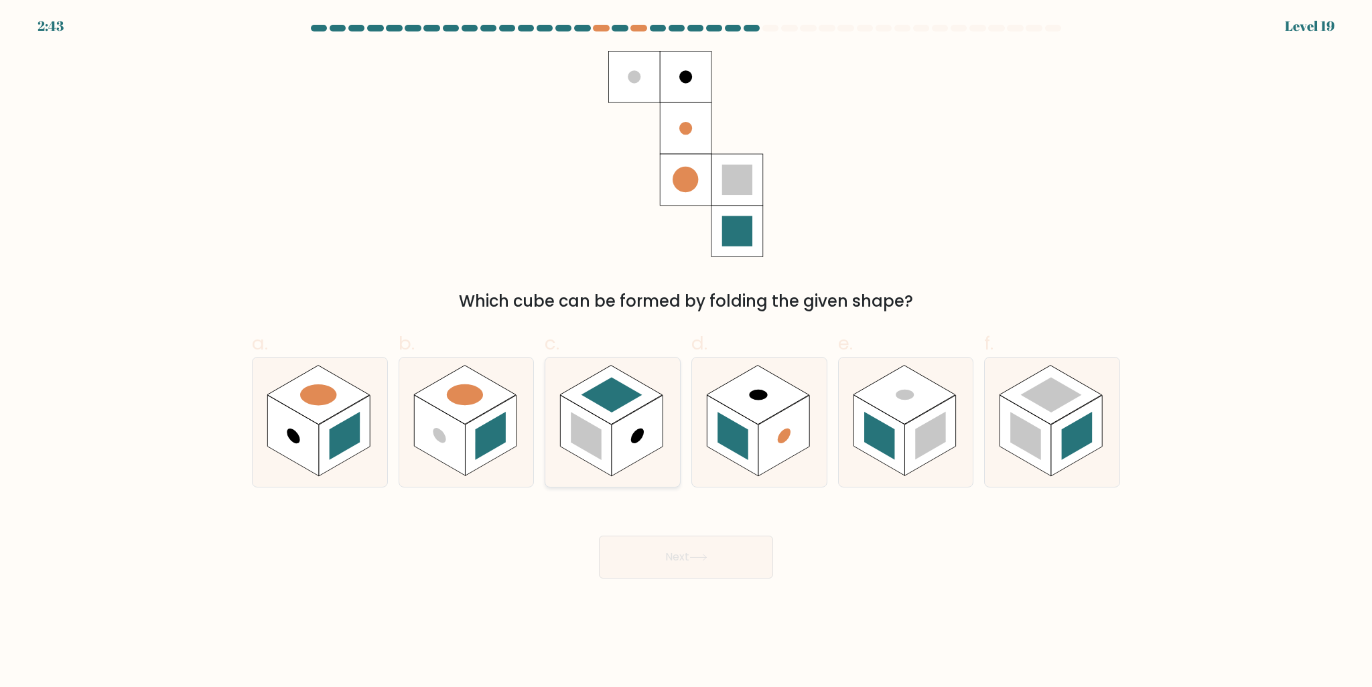
click at [641, 417] on rect at bounding box center [636, 436] width 51 height 81
click at [686, 352] on input "c." at bounding box center [686, 348] width 1 height 9
radio input "true"
click at [705, 561] on icon at bounding box center [698, 557] width 18 height 7
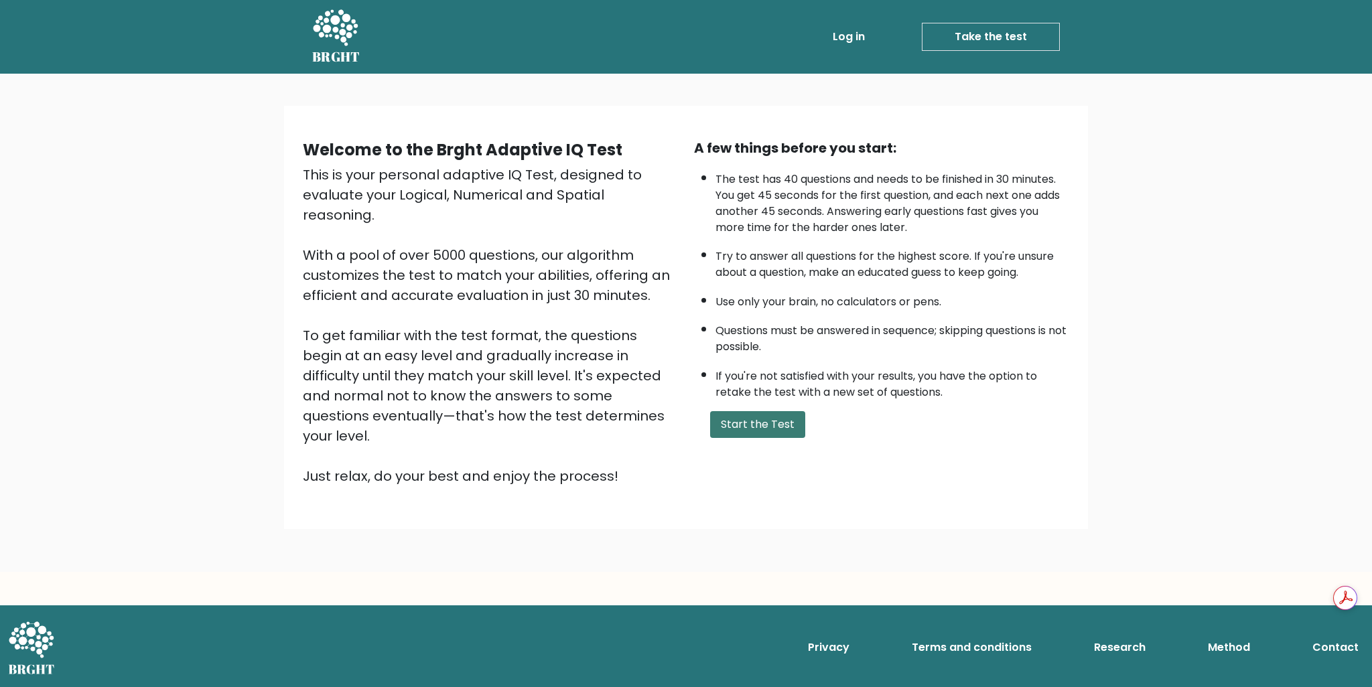
click at [735, 419] on button "Start the Test" at bounding box center [757, 424] width 95 height 27
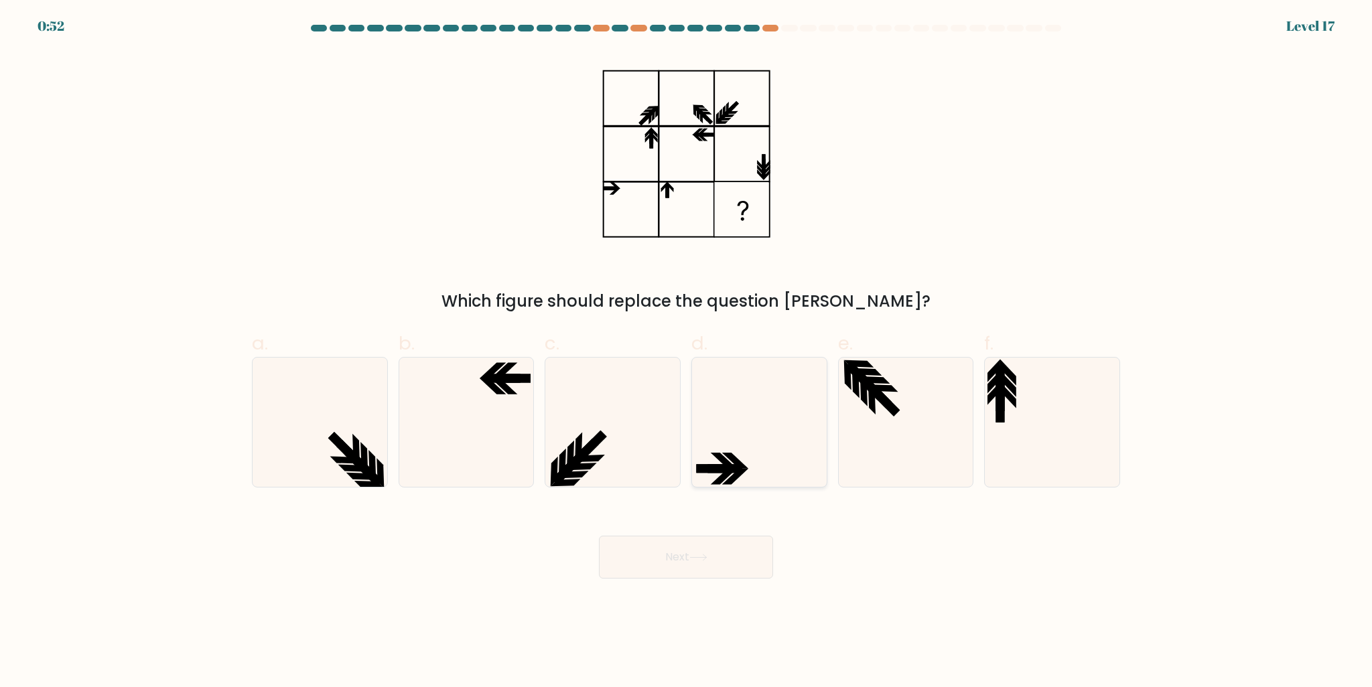
click at [724, 448] on icon at bounding box center [759, 422] width 129 height 129
click at [686, 352] on input "d." at bounding box center [686, 348] width 1 height 9
radio input "true"
click at [721, 555] on button "Next" at bounding box center [686, 557] width 174 height 43
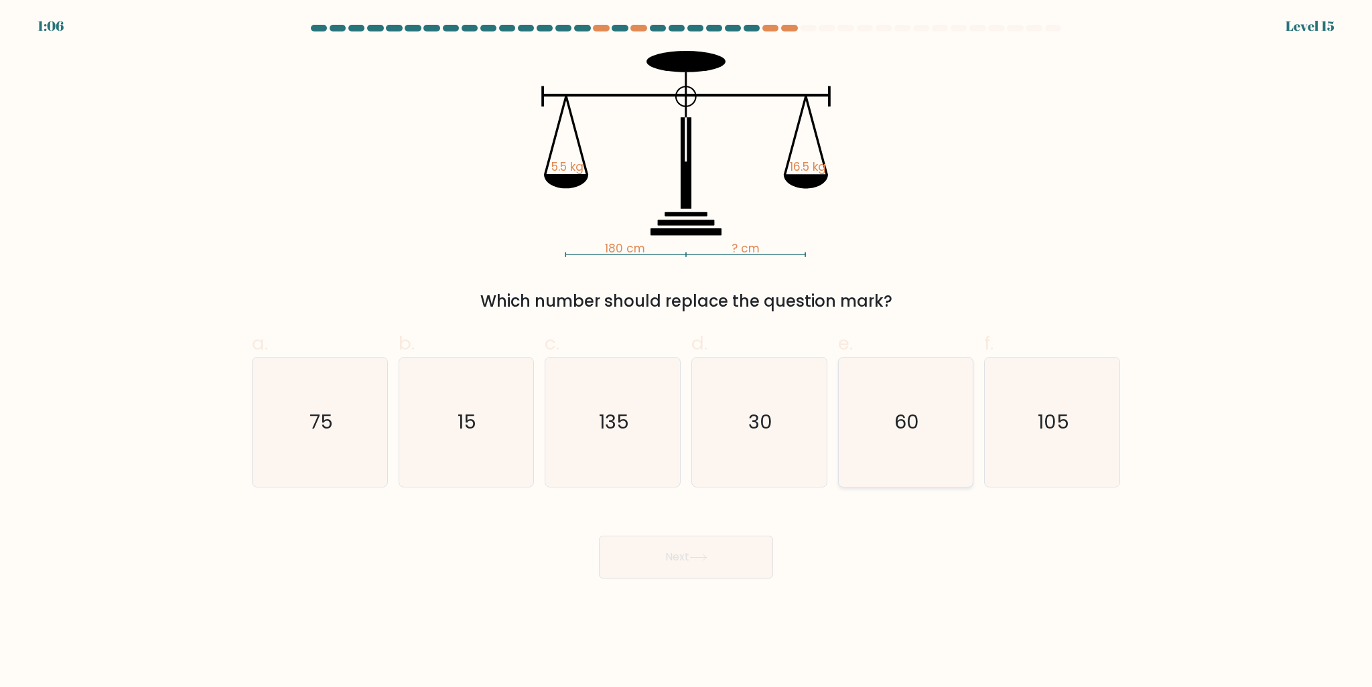
click at [902, 370] on icon "60" at bounding box center [905, 422] width 129 height 129
click at [686, 352] on input "e. 60" at bounding box center [686, 348] width 1 height 9
radio input "true"
click at [717, 563] on button "Next" at bounding box center [686, 557] width 174 height 43
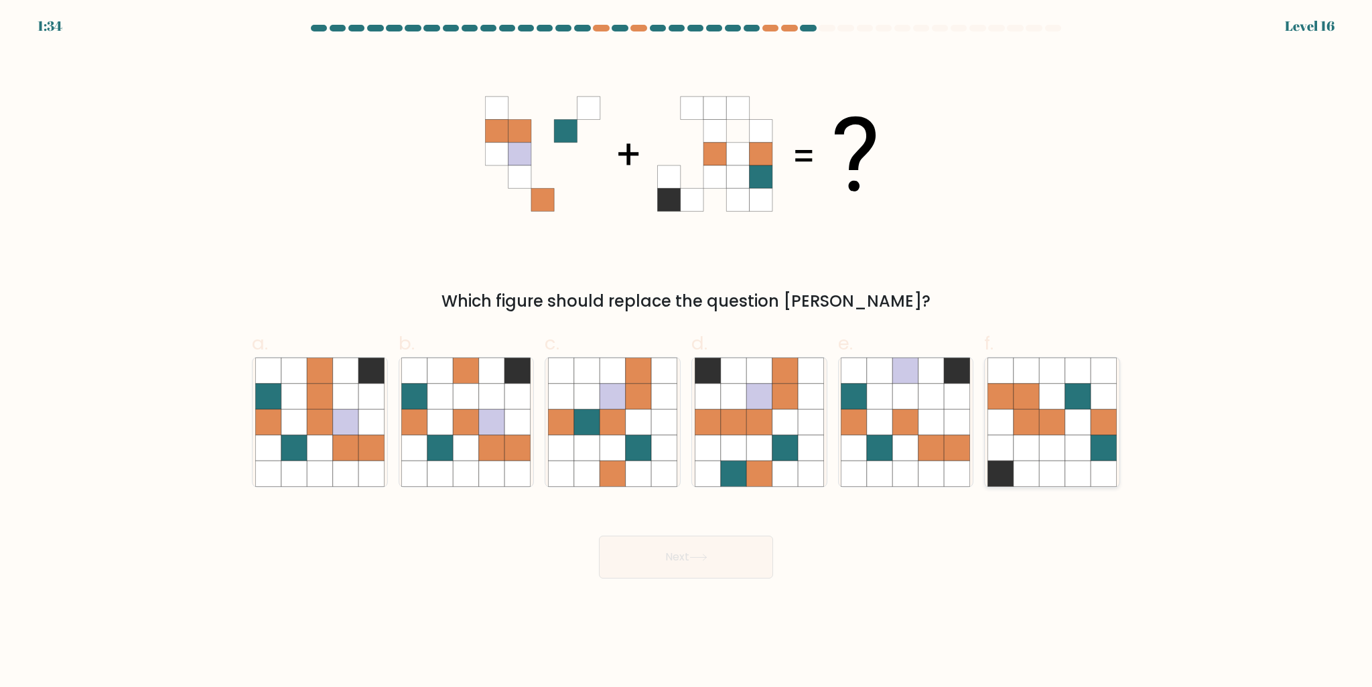
click at [1027, 397] on icon at bounding box center [1025, 396] width 25 height 25
click at [686, 352] on input "f." at bounding box center [686, 348] width 1 height 9
radio input "true"
click at [705, 569] on button "Next" at bounding box center [686, 557] width 174 height 43
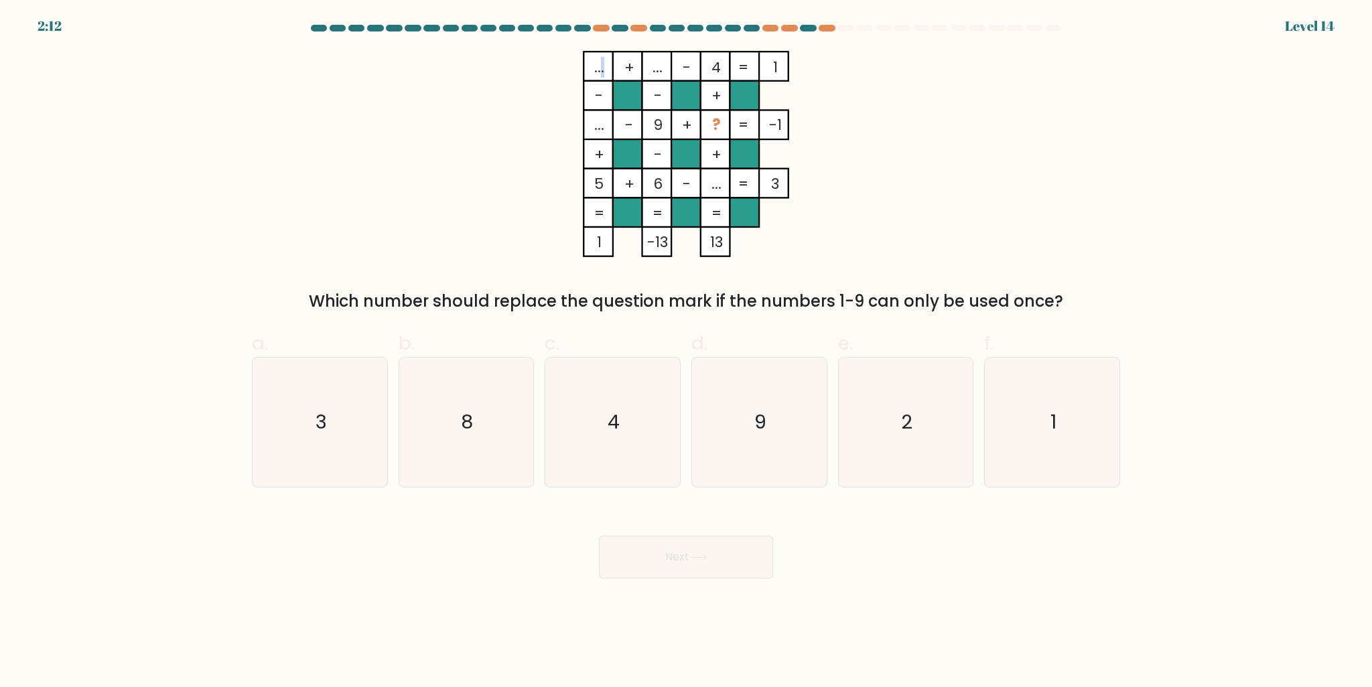
drag, startPoint x: 598, startPoint y: 64, endPoint x: 625, endPoint y: 65, distance: 26.8
click at [625, 65] on icon "... + ... - 4 1 - - + ... - 9 + ? -1 + - + 5 + 6 - ... = 3 = = = = 1 -13 13 =" at bounding box center [686, 154] width 402 height 206
click at [643, 68] on rect at bounding box center [656, 66] width 29 height 29
drag, startPoint x: 716, startPoint y: 127, endPoint x: 723, endPoint y: 126, distance: 6.7
click at [723, 126] on icon "... + ... - 4 1 - - + ... - 9 + ? -1 + - + 5 + 6 - ... = 3 = = = = 1 -13 13 =" at bounding box center [686, 154] width 402 height 206
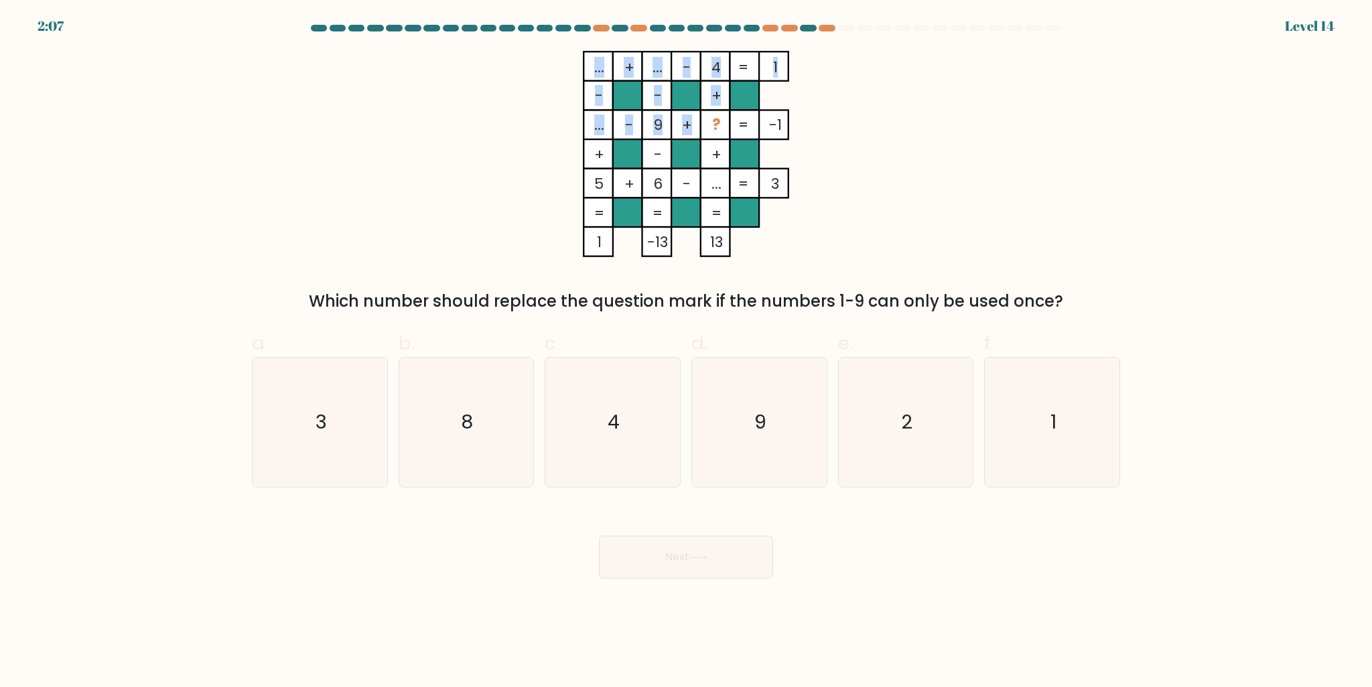
click at [712, 126] on tspan "?" at bounding box center [716, 125] width 9 height 21
click at [828, 120] on icon "... + ... - 4 1 - - + ... - 9 + ? -1 + - + 5 + 6 - ... = 3 = = = = 1 -13 13 =" at bounding box center [686, 154] width 402 height 206
click at [865, 451] on icon "2" at bounding box center [905, 422] width 129 height 129
click at [686, 352] on input "e. 2" at bounding box center [686, 348] width 1 height 9
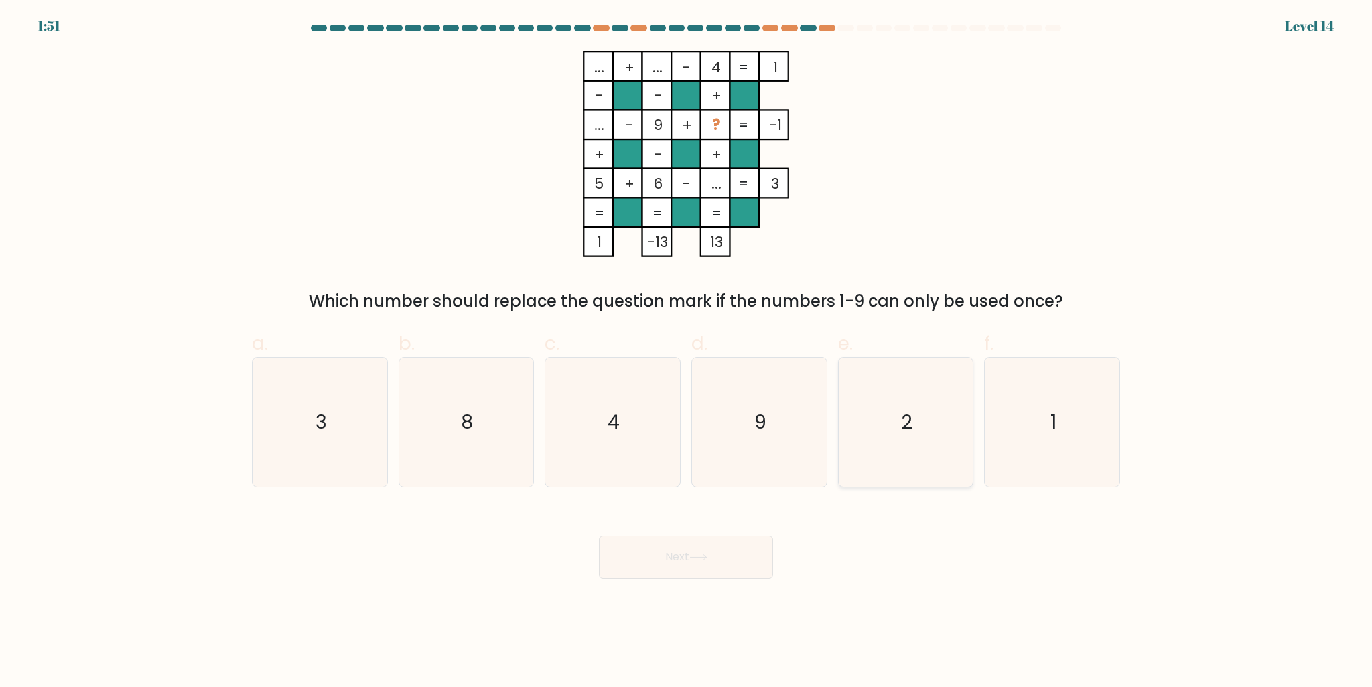
radio input "true"
click at [746, 560] on button "Next" at bounding box center [686, 557] width 174 height 43
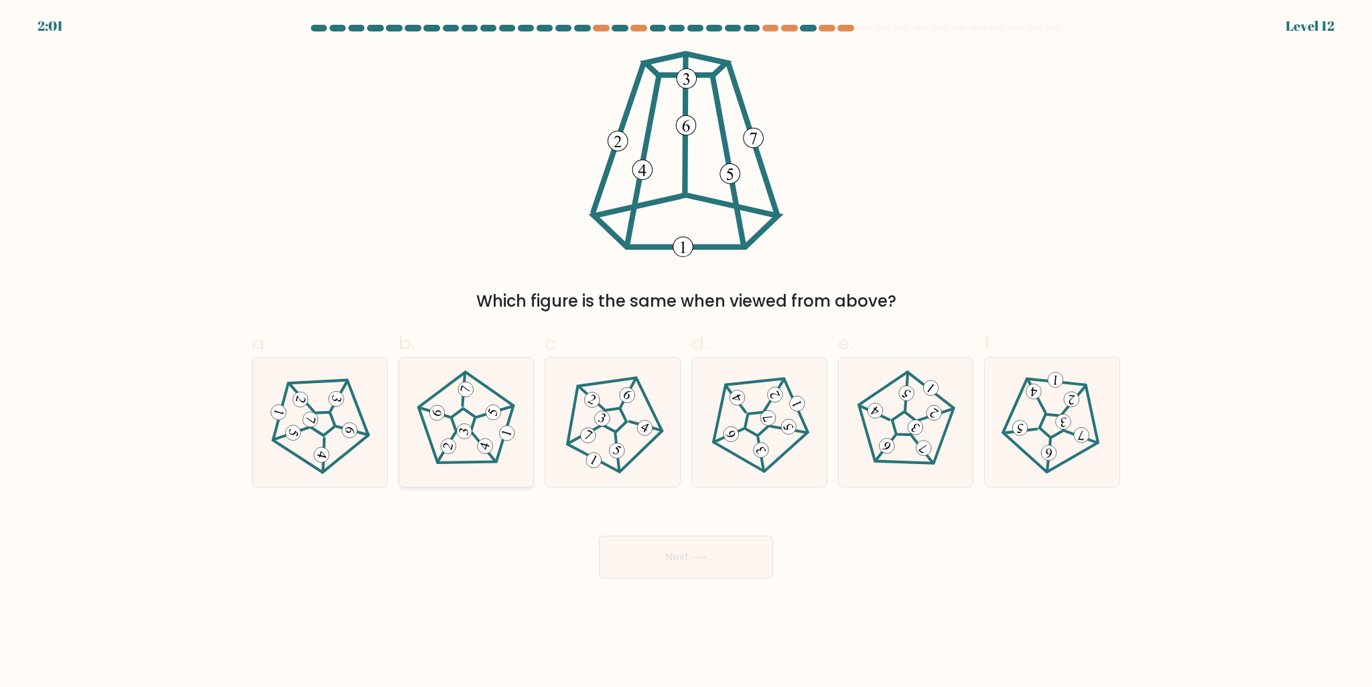
click at [511, 432] on 778 at bounding box center [507, 433] width 19 height 19
click at [686, 352] on input "b." at bounding box center [686, 348] width 1 height 9
radio input "true"
click at [664, 551] on button "Next" at bounding box center [686, 557] width 174 height 43
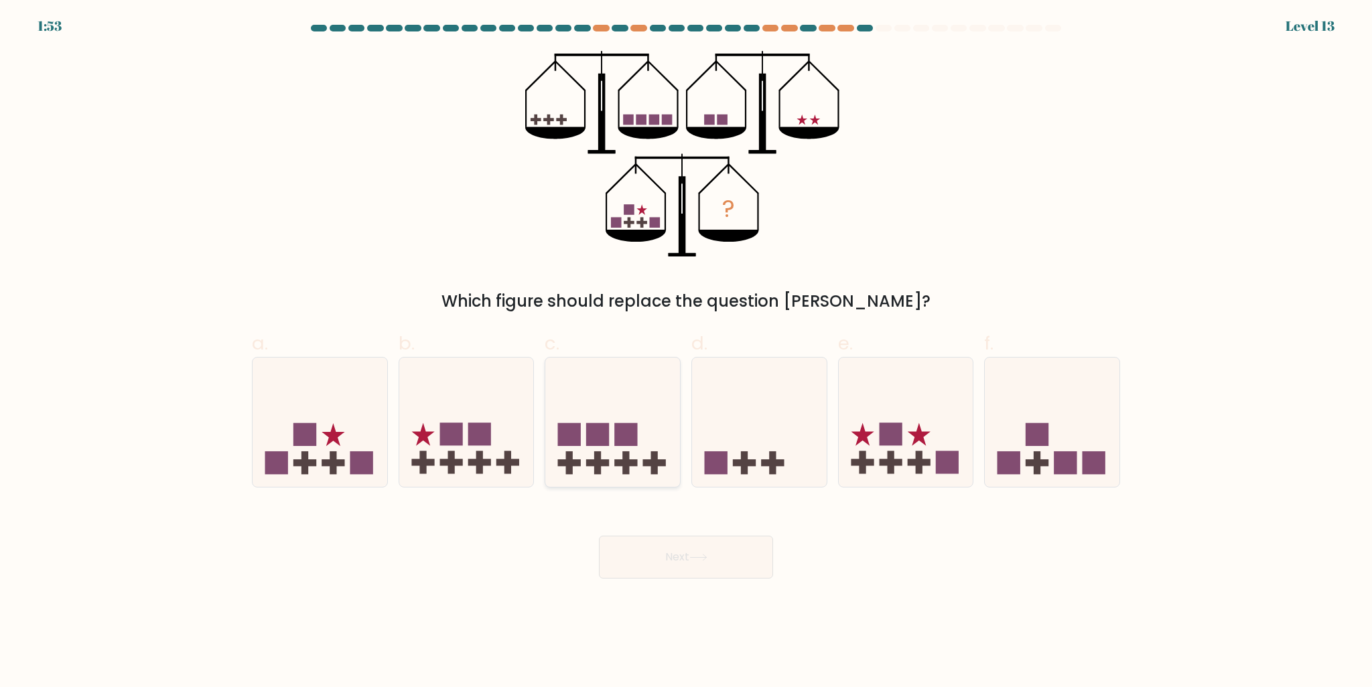
click at [643, 456] on icon at bounding box center [612, 421] width 135 height 111
click at [686, 352] on input "c." at bounding box center [686, 348] width 1 height 9
radio input "true"
click at [676, 552] on button "Next" at bounding box center [686, 557] width 174 height 43
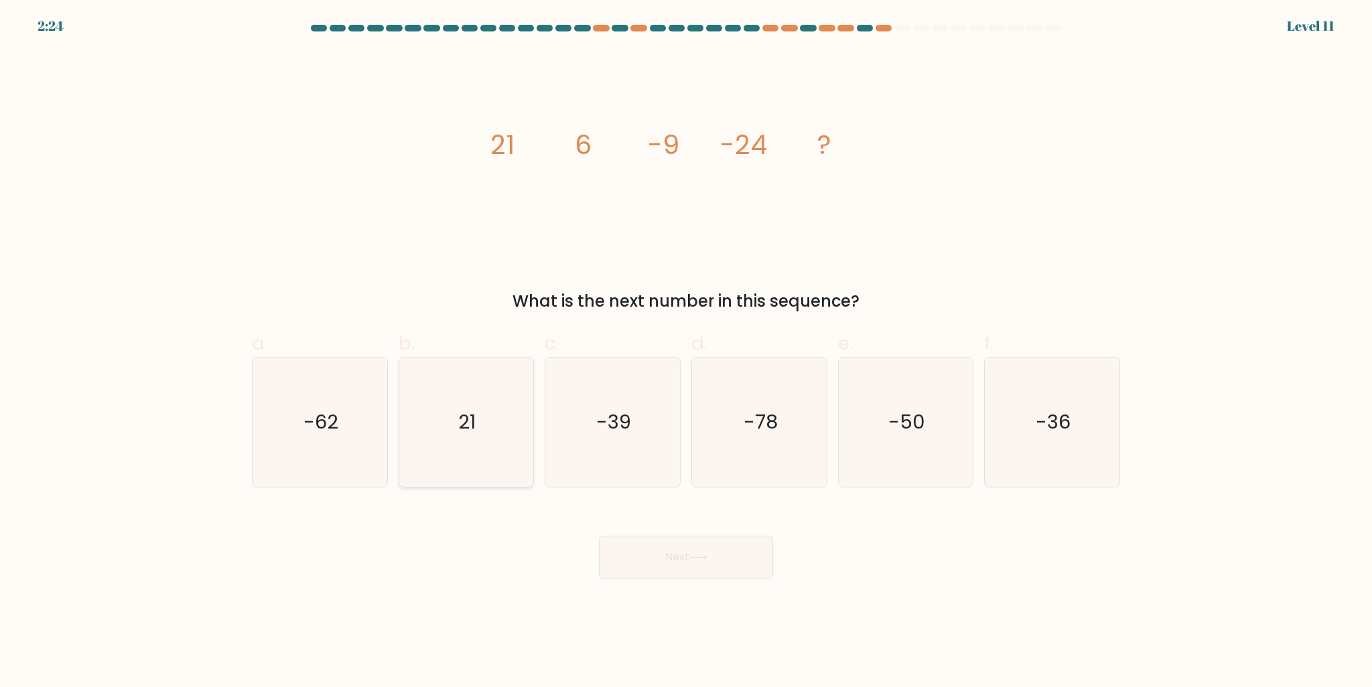
click at [492, 443] on icon "21" at bounding box center [465, 422] width 129 height 129
click at [686, 352] on input "b. 21" at bounding box center [686, 348] width 1 height 9
radio input "true"
click at [657, 551] on button "Next" at bounding box center [686, 557] width 174 height 43
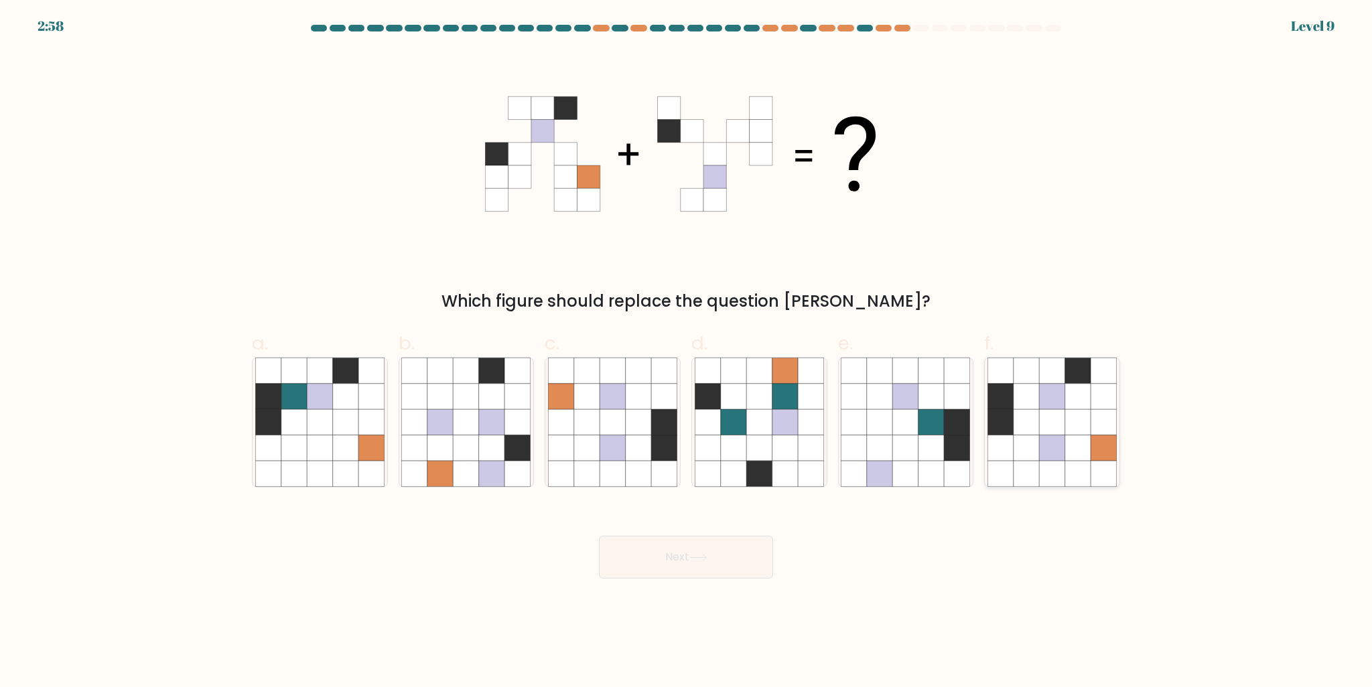
click at [1050, 405] on icon at bounding box center [1051, 396] width 25 height 25
click at [686, 352] on input "f." at bounding box center [686, 348] width 1 height 9
radio input "true"
click at [749, 557] on button "Next" at bounding box center [686, 557] width 174 height 43
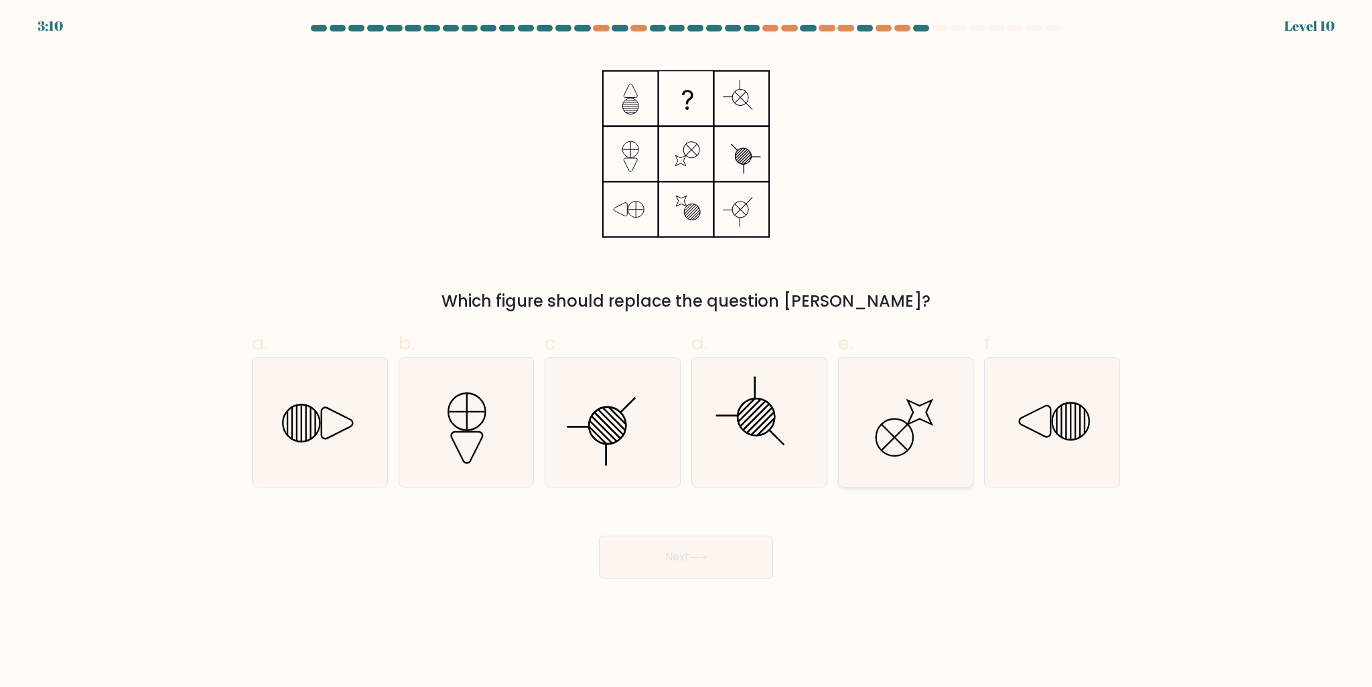
click at [900, 432] on line at bounding box center [894, 437] width 25 height 25
click at [686, 352] on input "e." at bounding box center [686, 348] width 1 height 9
radio input "true"
click at [668, 565] on button "Next" at bounding box center [686, 557] width 174 height 43
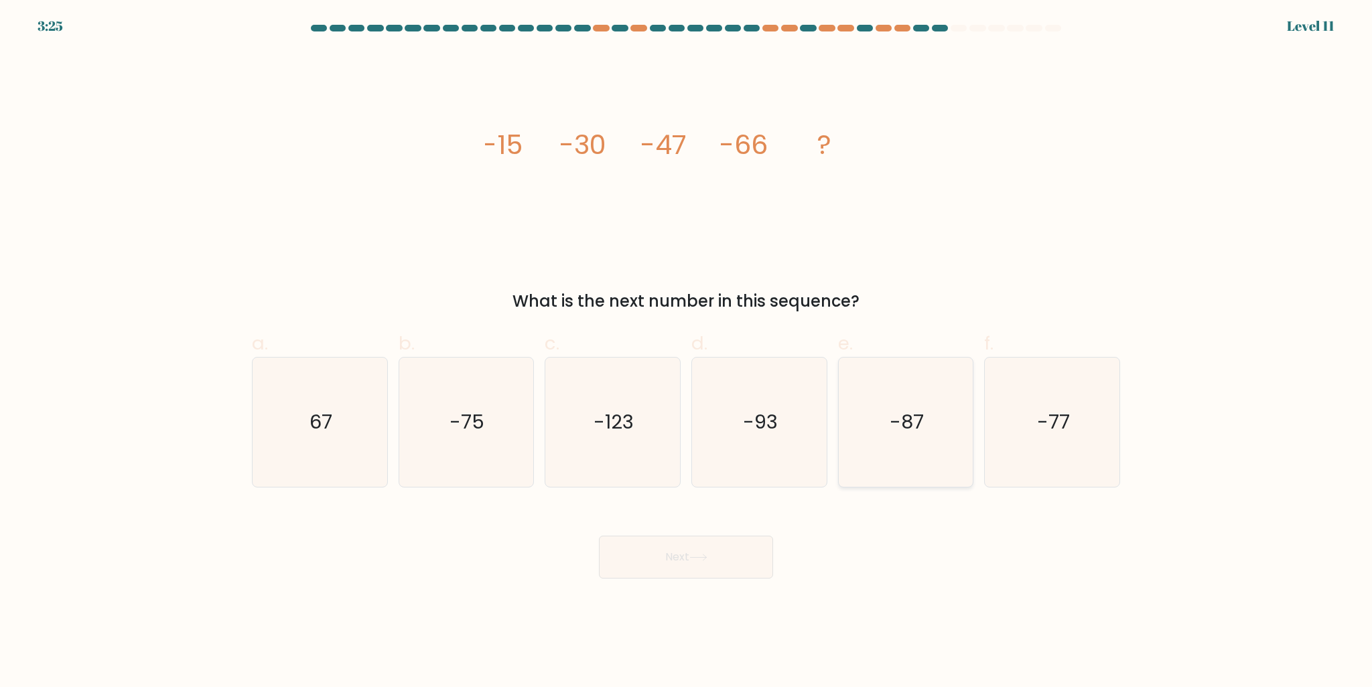
click at [884, 437] on icon "-87" at bounding box center [905, 422] width 129 height 129
click at [686, 352] on input "e. -87" at bounding box center [686, 348] width 1 height 9
radio input "true"
click at [721, 563] on button "Next" at bounding box center [686, 557] width 174 height 43
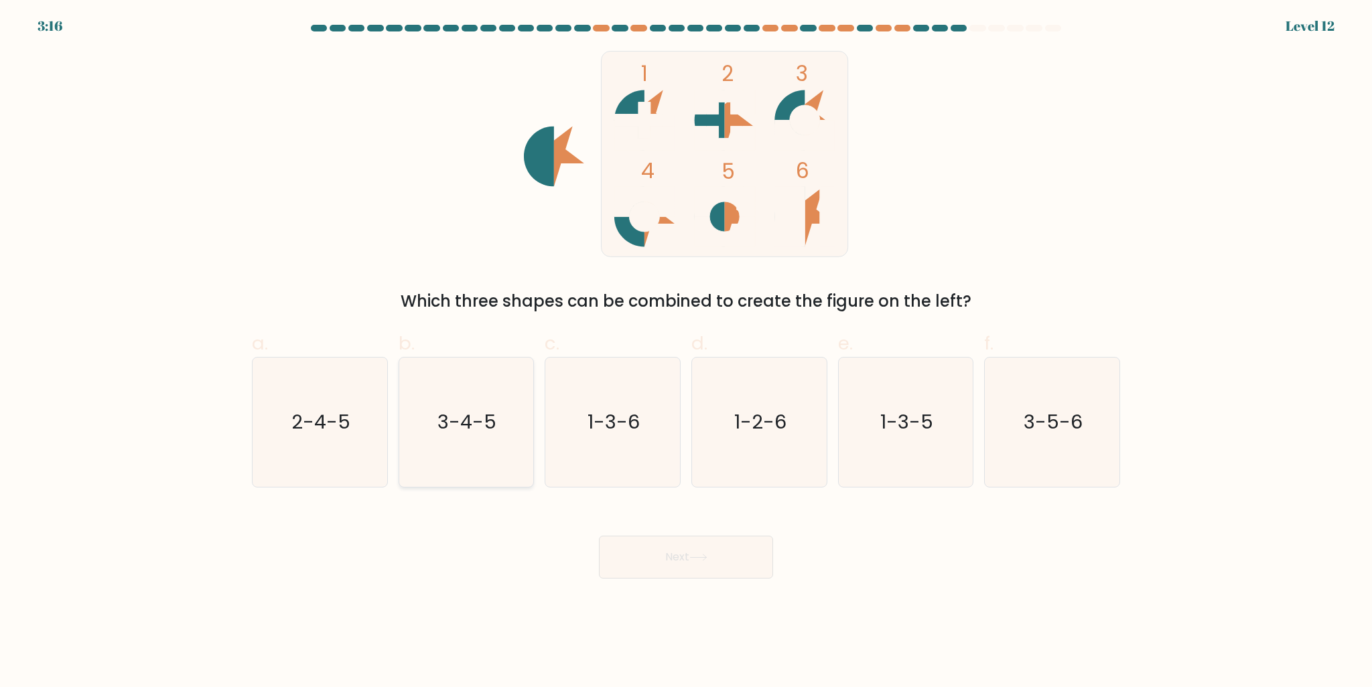
click at [488, 435] on text "3-4-5" at bounding box center [467, 422] width 59 height 27
click at [686, 352] on input "b. 3-4-5" at bounding box center [686, 348] width 1 height 9
radio input "true"
click at [726, 567] on button "Next" at bounding box center [686, 557] width 174 height 43
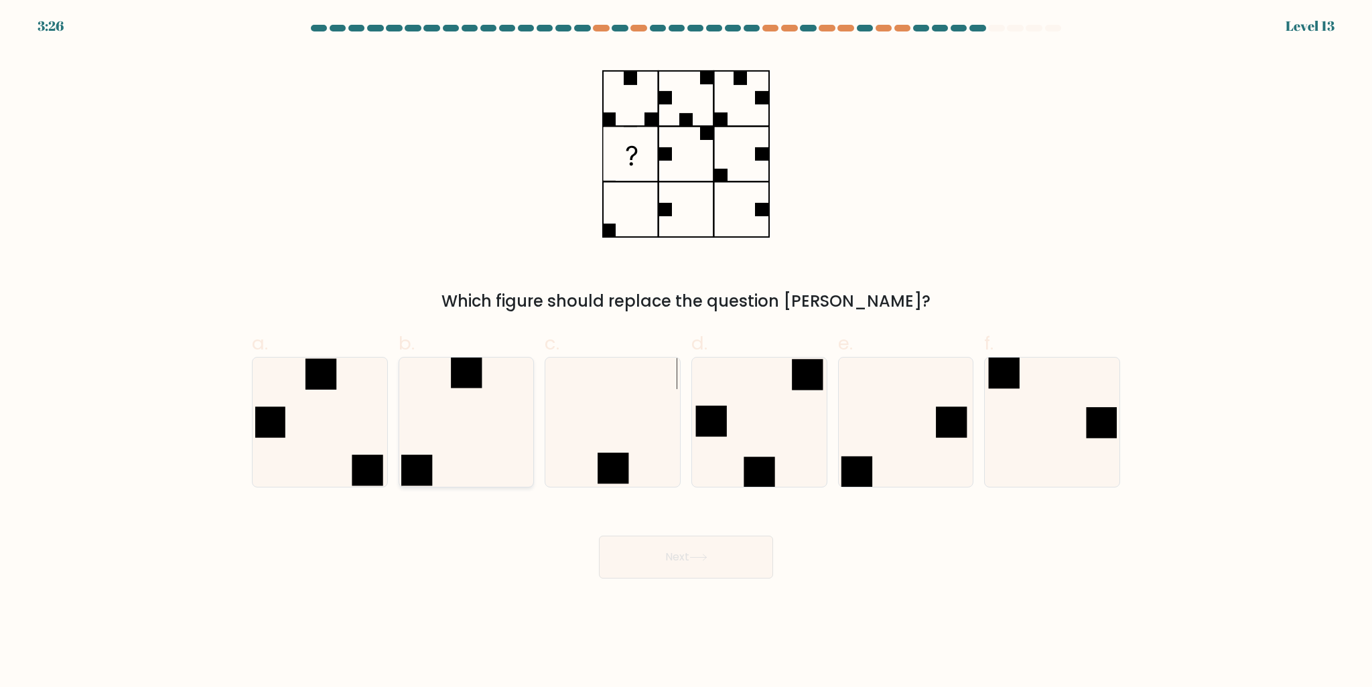
click at [490, 446] on icon at bounding box center [465, 422] width 129 height 129
click at [686, 352] on input "b." at bounding box center [686, 348] width 1 height 9
radio input "true"
click at [670, 561] on button "Next" at bounding box center [686, 557] width 174 height 43
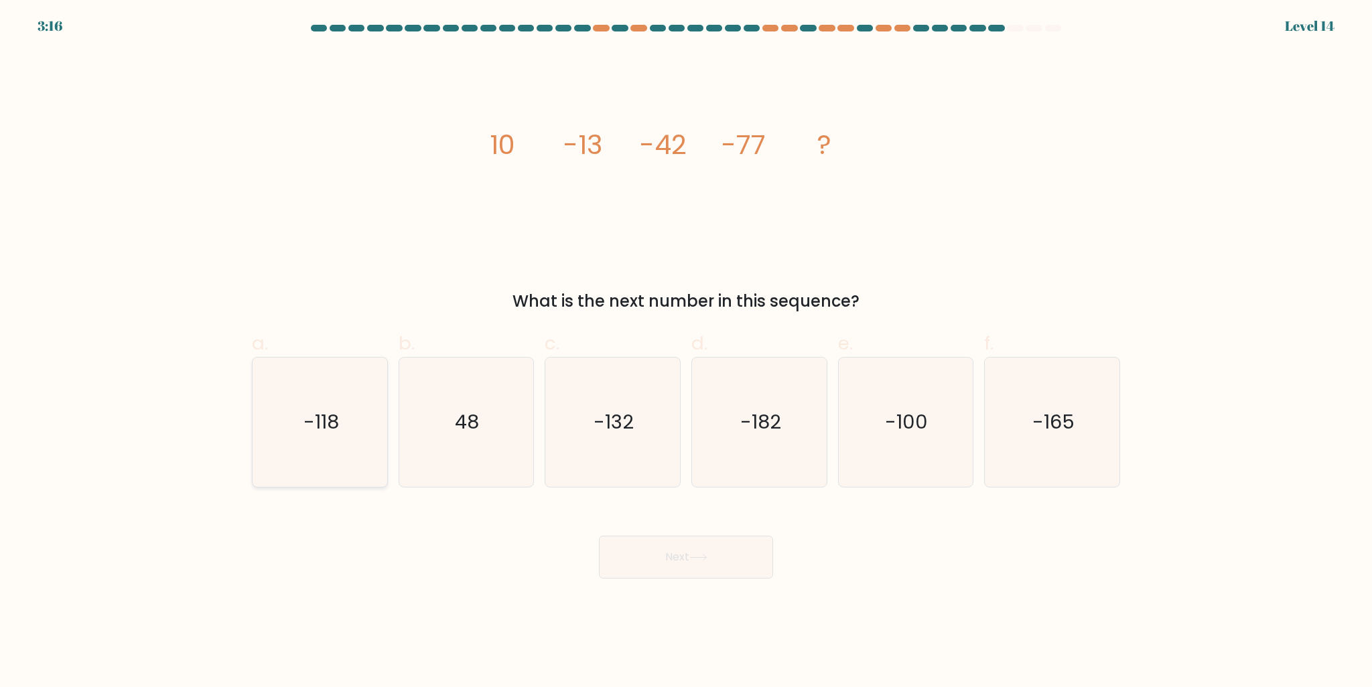
drag, startPoint x: 331, startPoint y: 416, endPoint x: 364, endPoint y: 435, distance: 37.8
click at [330, 415] on text "-118" at bounding box center [320, 422] width 35 height 27
click at [686, 352] on input "a. -118" at bounding box center [686, 348] width 1 height 9
radio input "true"
click at [673, 571] on button "Next" at bounding box center [686, 557] width 174 height 43
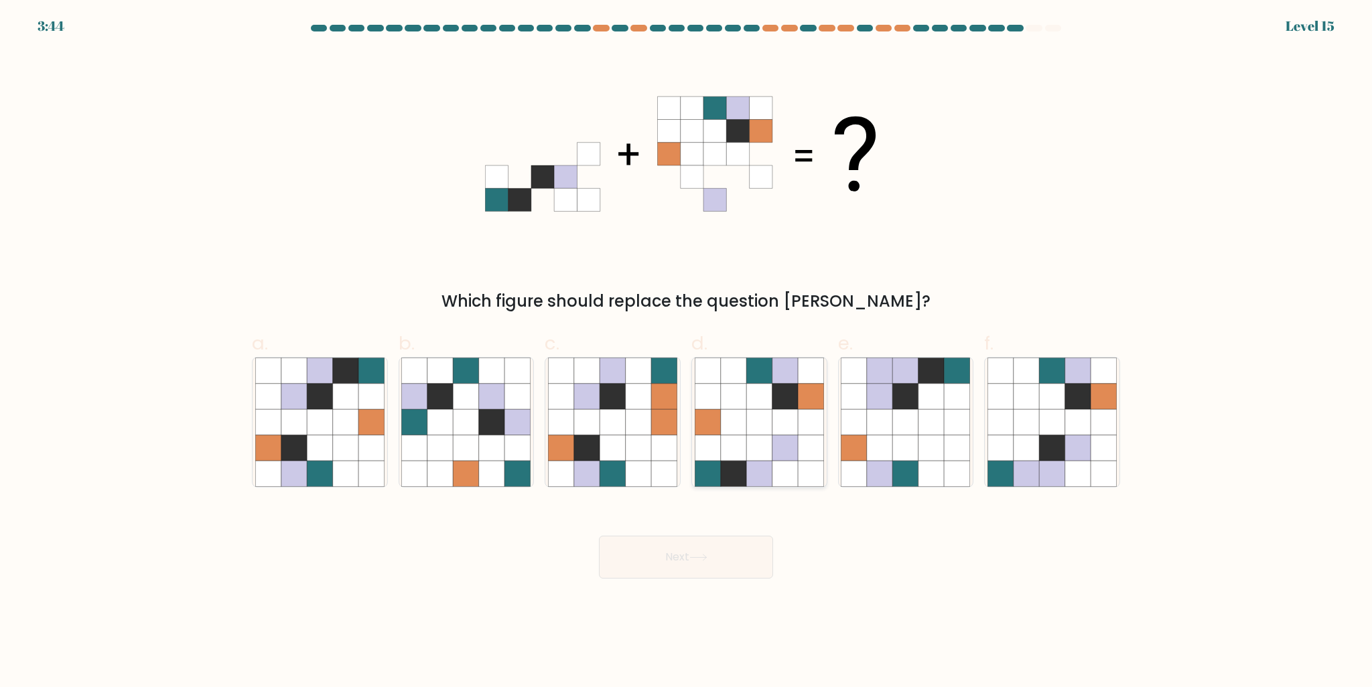
click at [770, 423] on icon at bounding box center [758, 421] width 25 height 25
click at [686, 352] on input "d." at bounding box center [686, 348] width 1 height 9
radio input "true"
click at [721, 551] on button "Next" at bounding box center [686, 557] width 174 height 43
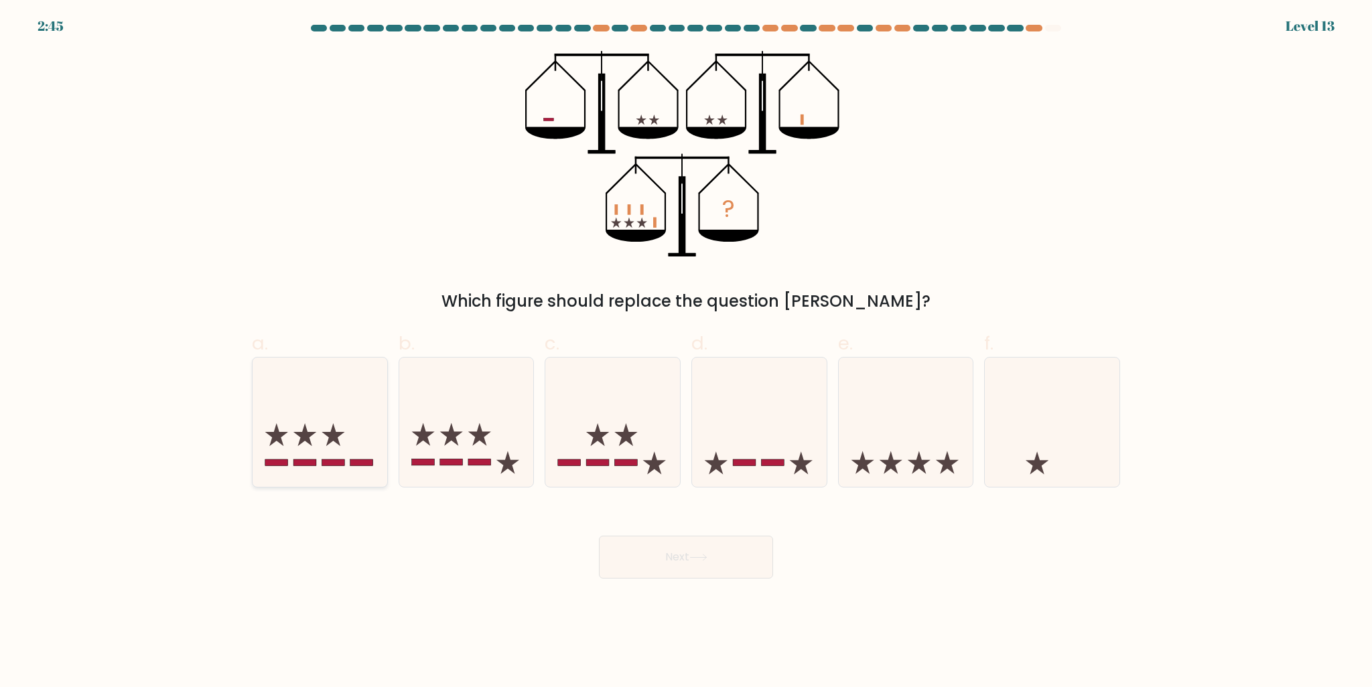
click at [366, 441] on icon at bounding box center [319, 421] width 135 height 111
click at [686, 352] on input "a." at bounding box center [686, 348] width 1 height 9
radio input "true"
click at [652, 556] on button "Next" at bounding box center [686, 557] width 174 height 43
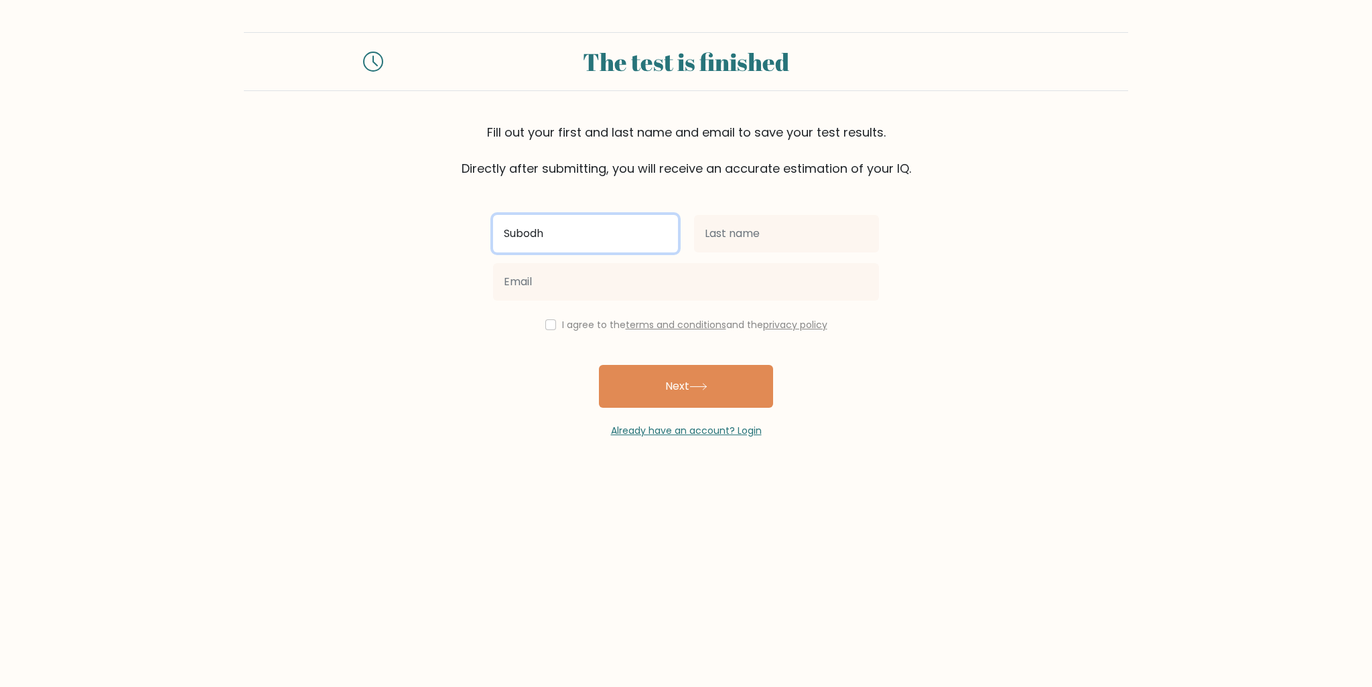
type input "Subodh"
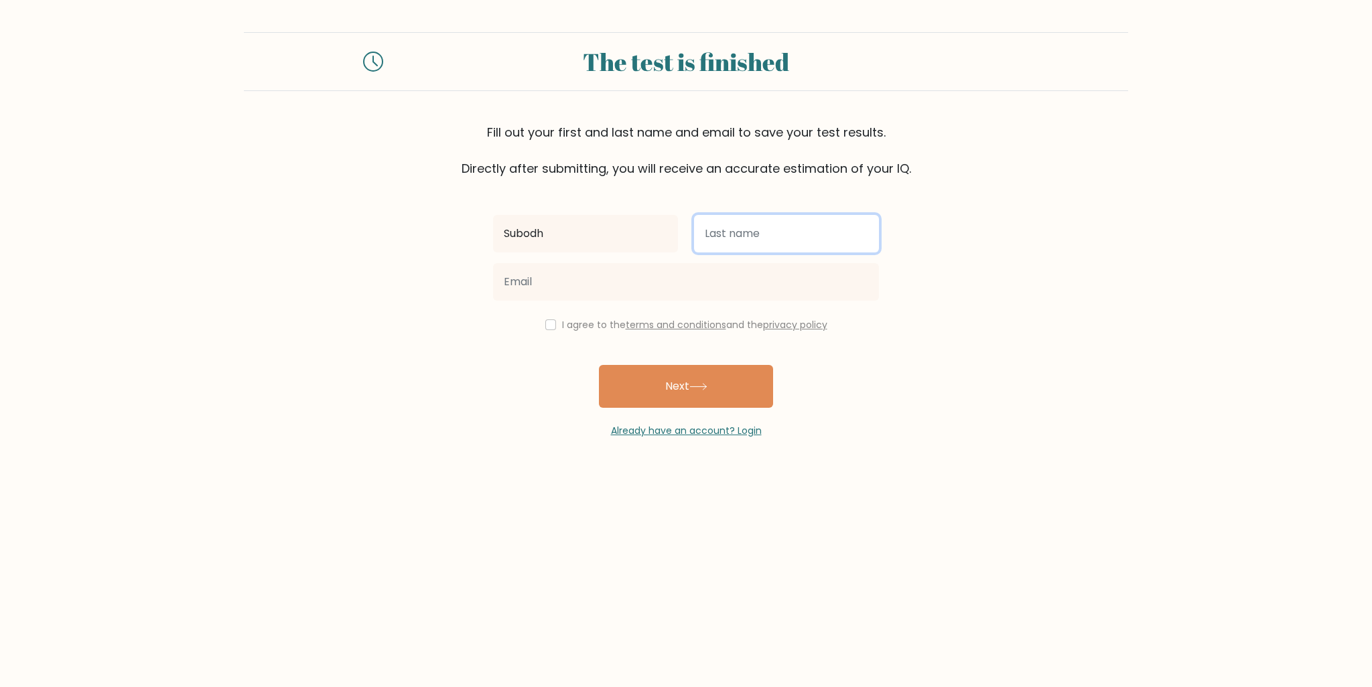
click at [753, 236] on input "text" at bounding box center [786, 234] width 185 height 38
type input "[PERSON_NAME]"
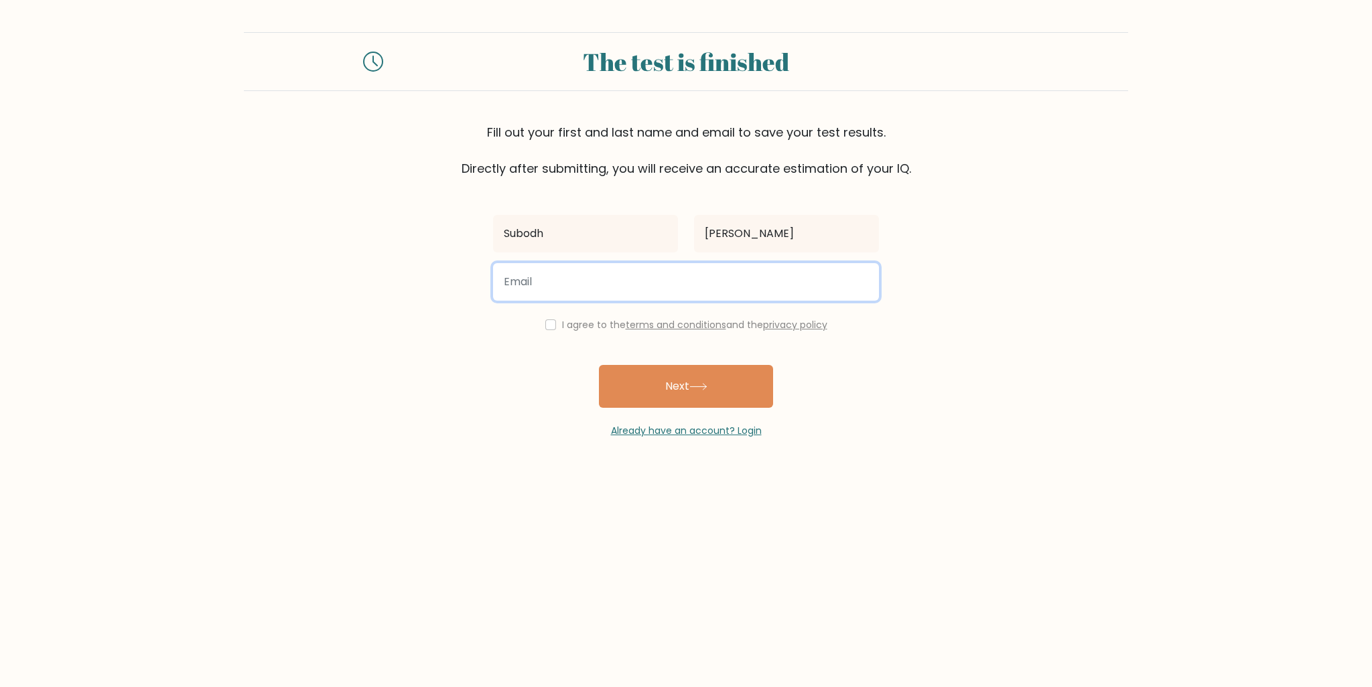
click at [731, 271] on input "email" at bounding box center [686, 282] width 386 height 38
type input "[EMAIL_ADDRESS][DOMAIN_NAME]"
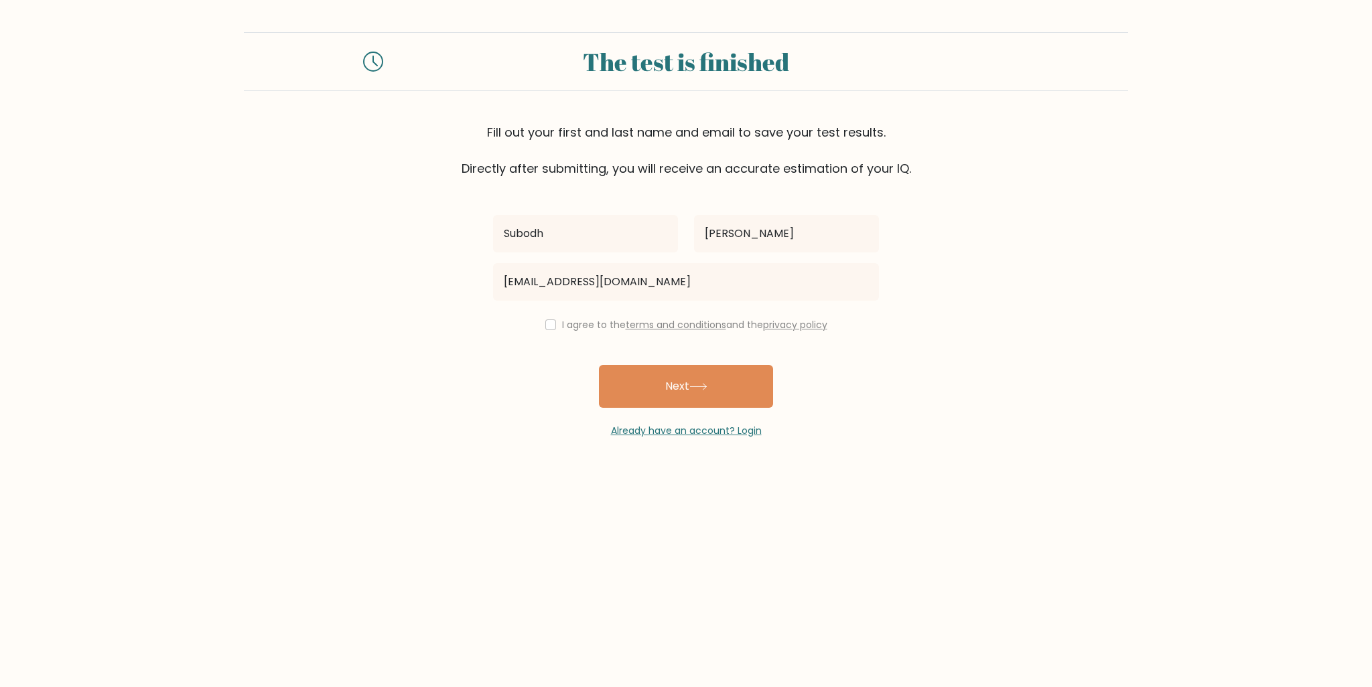
click at [589, 327] on label "I agree to the terms and conditions and the privacy policy" at bounding box center [694, 324] width 265 height 13
click at [549, 323] on input "checkbox" at bounding box center [550, 324] width 11 height 11
checkbox input "true"
click at [656, 381] on button "Next" at bounding box center [686, 386] width 174 height 43
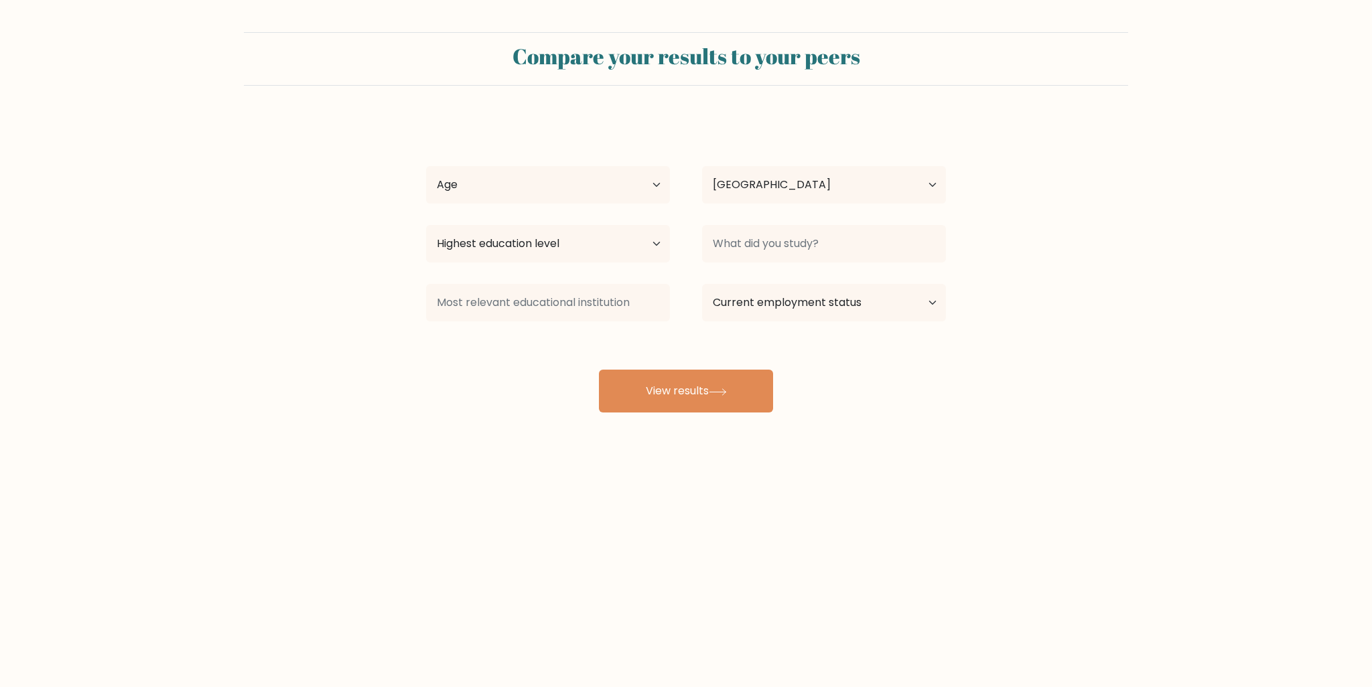
select select "DE"
click at [610, 182] on select "Age Under [DEMOGRAPHIC_DATA] [DEMOGRAPHIC_DATA] [DEMOGRAPHIC_DATA] [DEMOGRAPHIC…" at bounding box center [548, 185] width 244 height 38
select select "25_34"
click at [426, 166] on select "Age Under [DEMOGRAPHIC_DATA] [DEMOGRAPHIC_DATA] [DEMOGRAPHIC_DATA] [DEMOGRAPHIC…" at bounding box center [548, 185] width 244 height 38
click at [632, 236] on select "Highest education level No schooling Primary Lower Secondary Upper Secondary Oc…" at bounding box center [548, 244] width 244 height 38
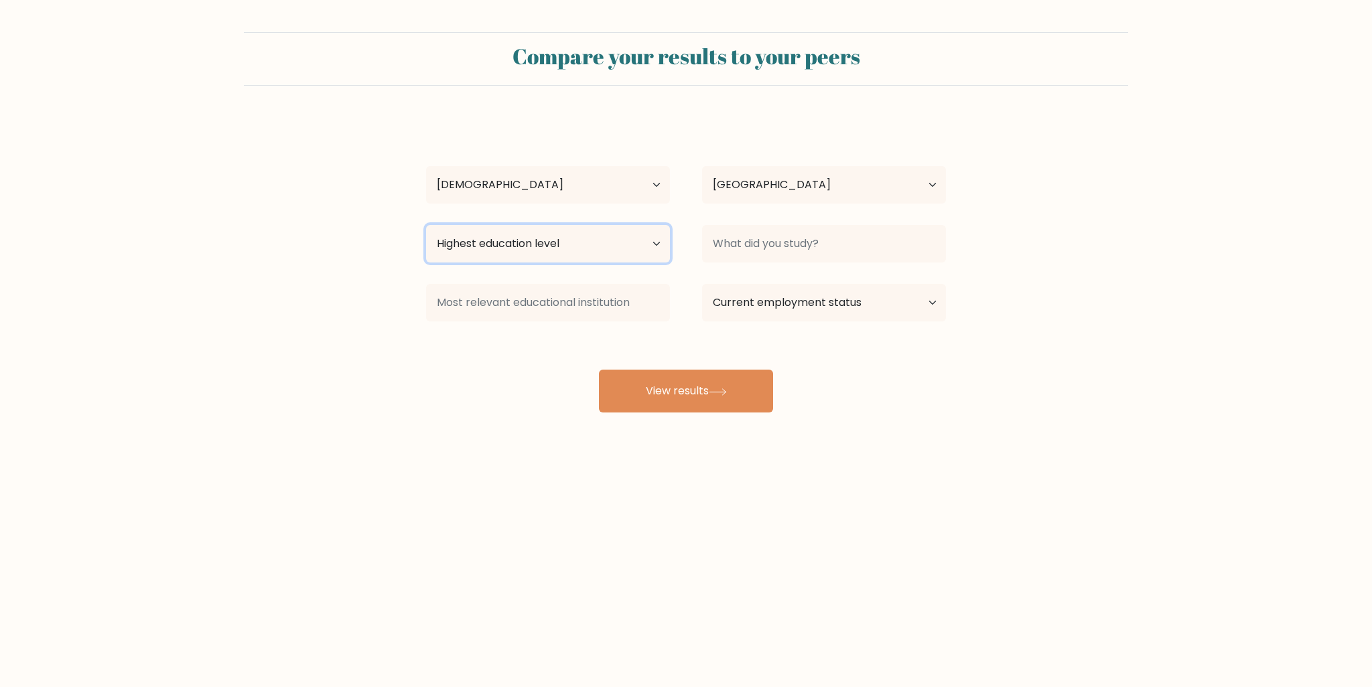
select select "masters_degree"
click at [426, 225] on select "Highest education level No schooling Primary Lower Secondary Upper Secondary Oc…" at bounding box center [548, 244] width 244 height 38
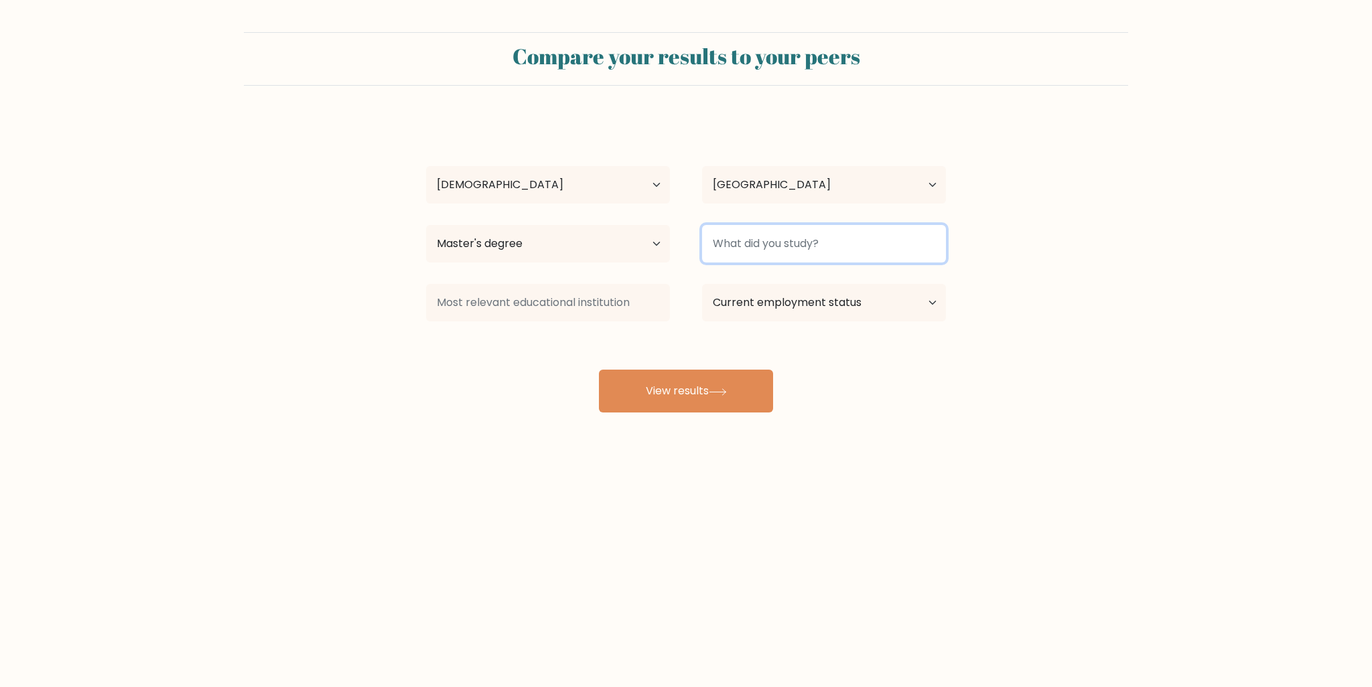
click at [766, 242] on input at bounding box center [824, 244] width 244 height 38
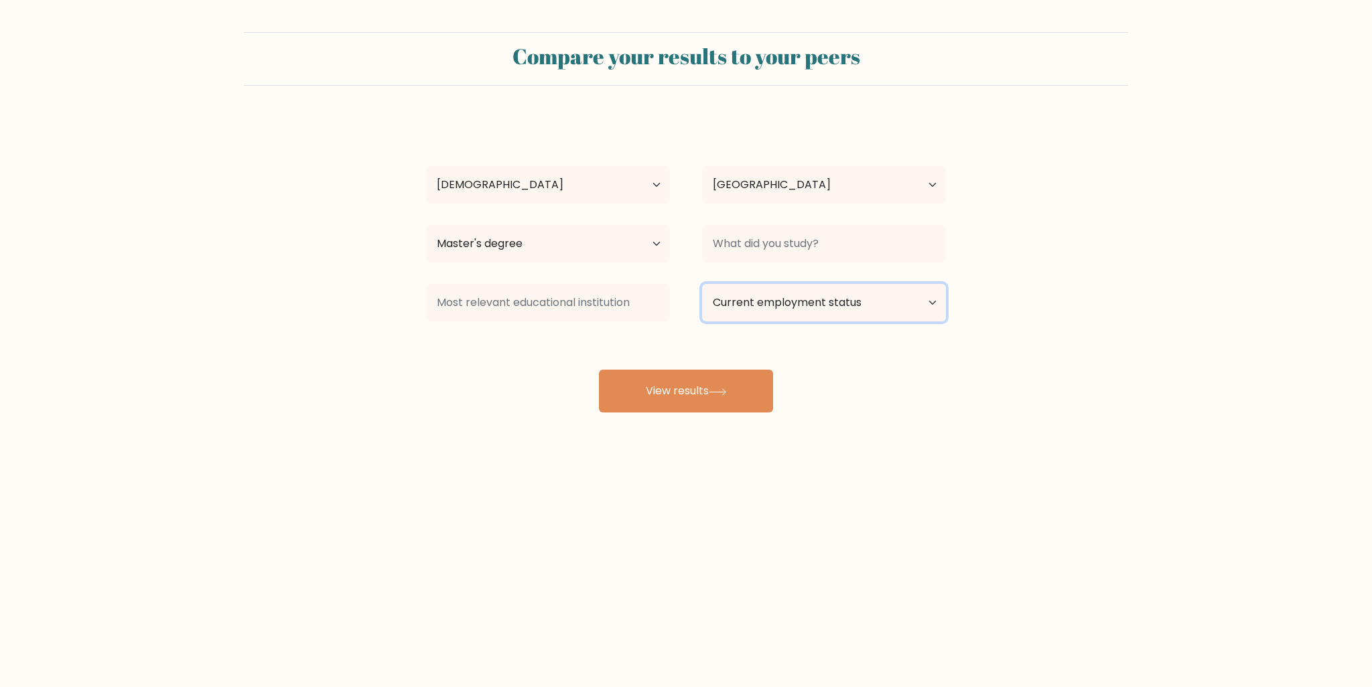
drag, startPoint x: 777, startPoint y: 313, endPoint x: 662, endPoint y: 317, distance: 114.6
click at [777, 313] on select "Current employment status Employed Student Retired Other / prefer not to answer" at bounding box center [824, 303] width 244 height 38
drag, startPoint x: 539, startPoint y: 315, endPoint x: 547, endPoint y: 314, distance: 7.4
click at [539, 315] on input at bounding box center [548, 303] width 244 height 38
